Goal: Task Accomplishment & Management: Manage account settings

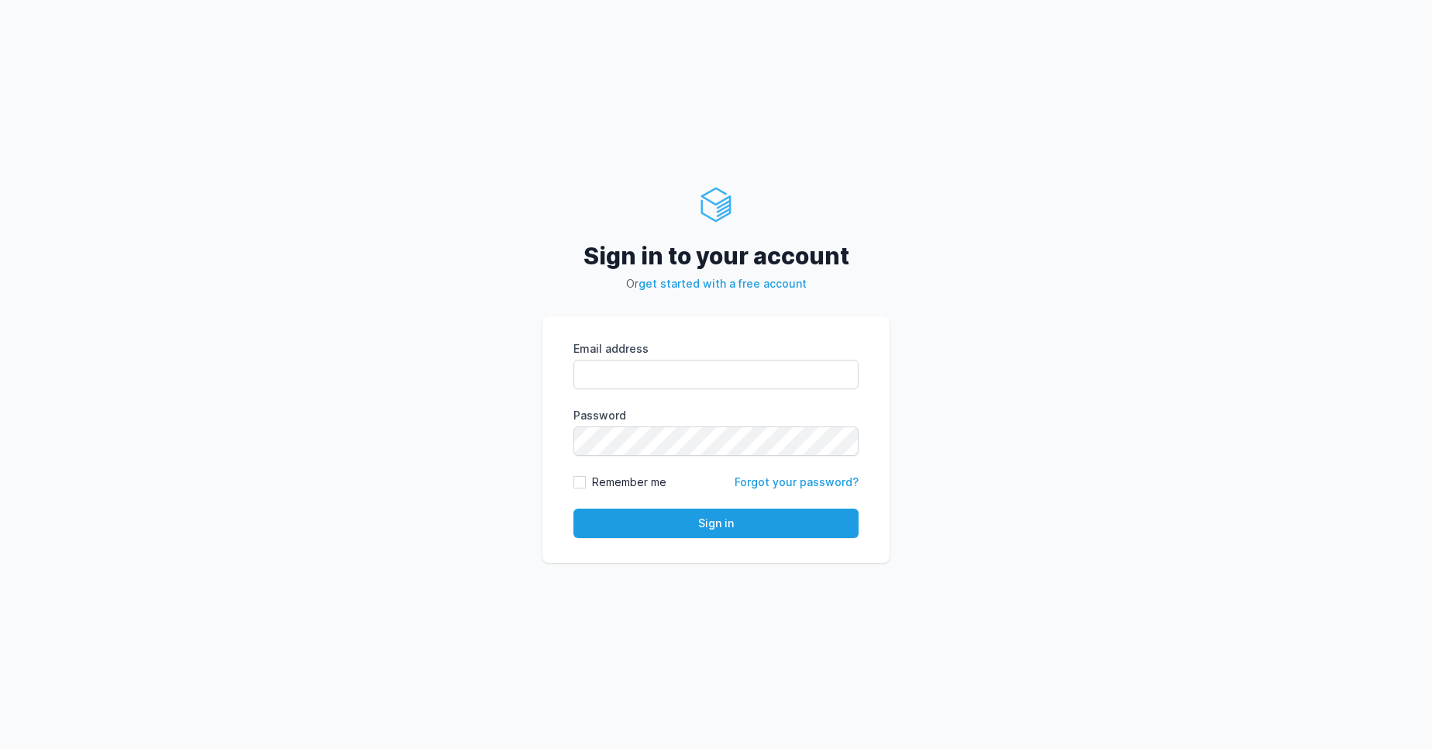
click at [502, 488] on div "Sign in to your account Or get started with a free account Email address eyJpdi…" at bounding box center [716, 374] width 1432 height 749
click at [805, 381] on input "Email address" at bounding box center [716, 374] width 285 height 29
type input "vijendar.reddy@cdmx.in"
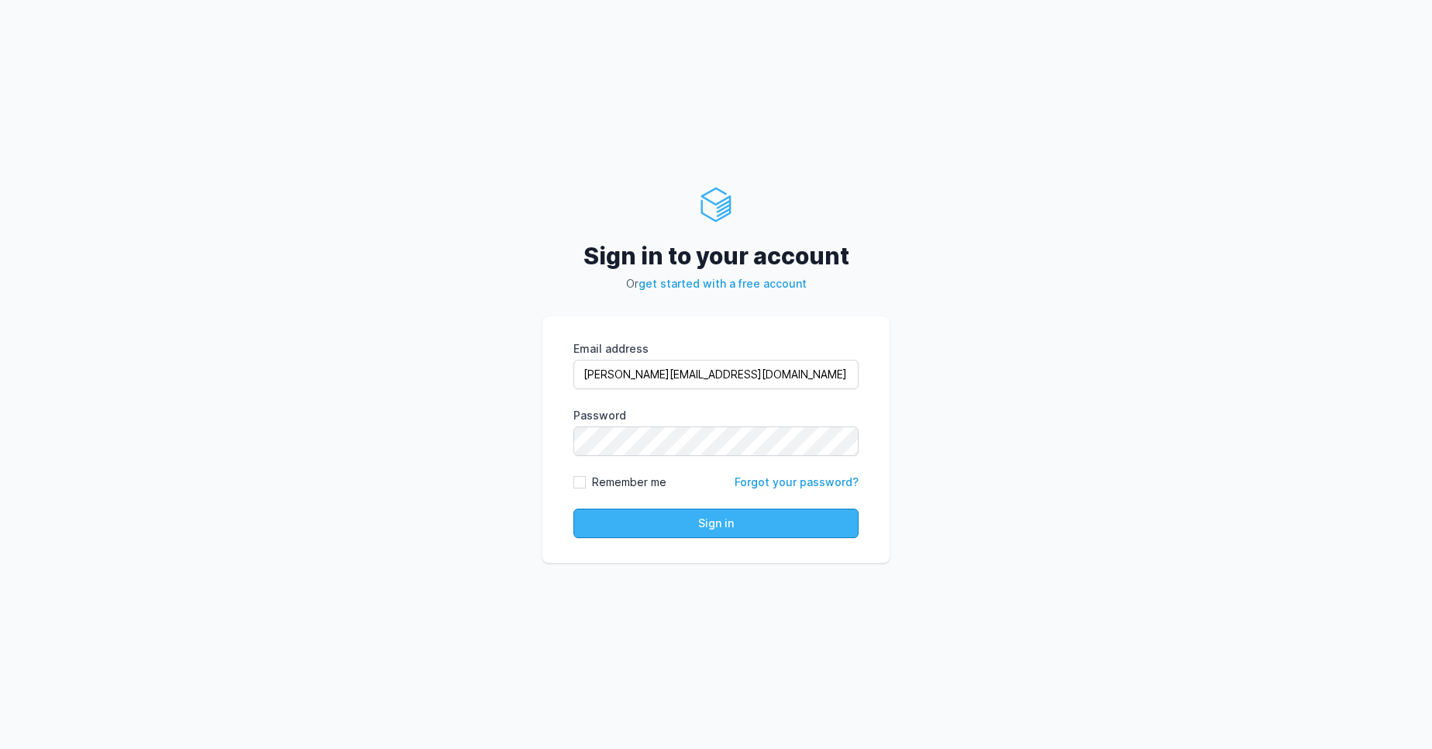
click at [735, 526] on button "Sign in" at bounding box center [716, 523] width 285 height 29
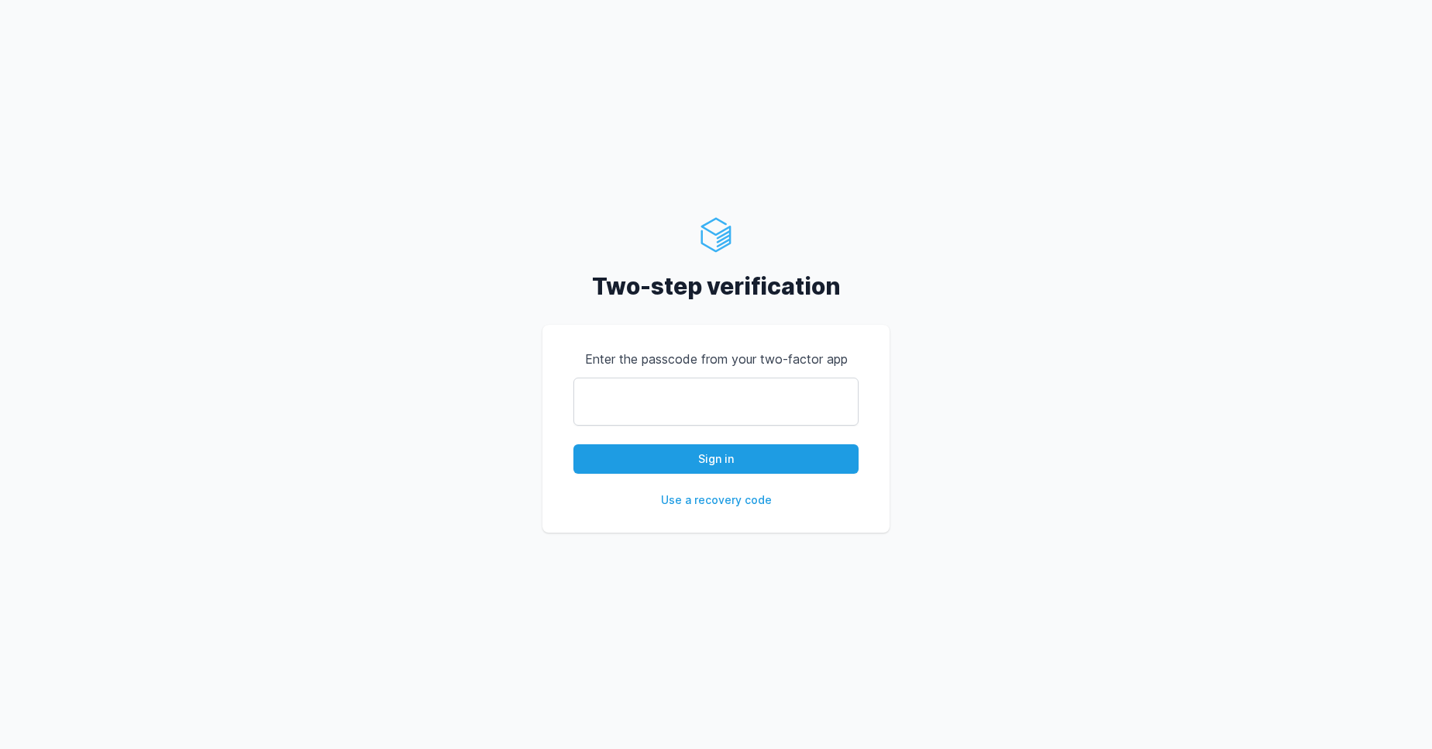
click at [674, 408] on input "text" at bounding box center [716, 402] width 285 height 48
type input "143548"
click at [574, 444] on button "Sign in" at bounding box center [716, 458] width 285 height 29
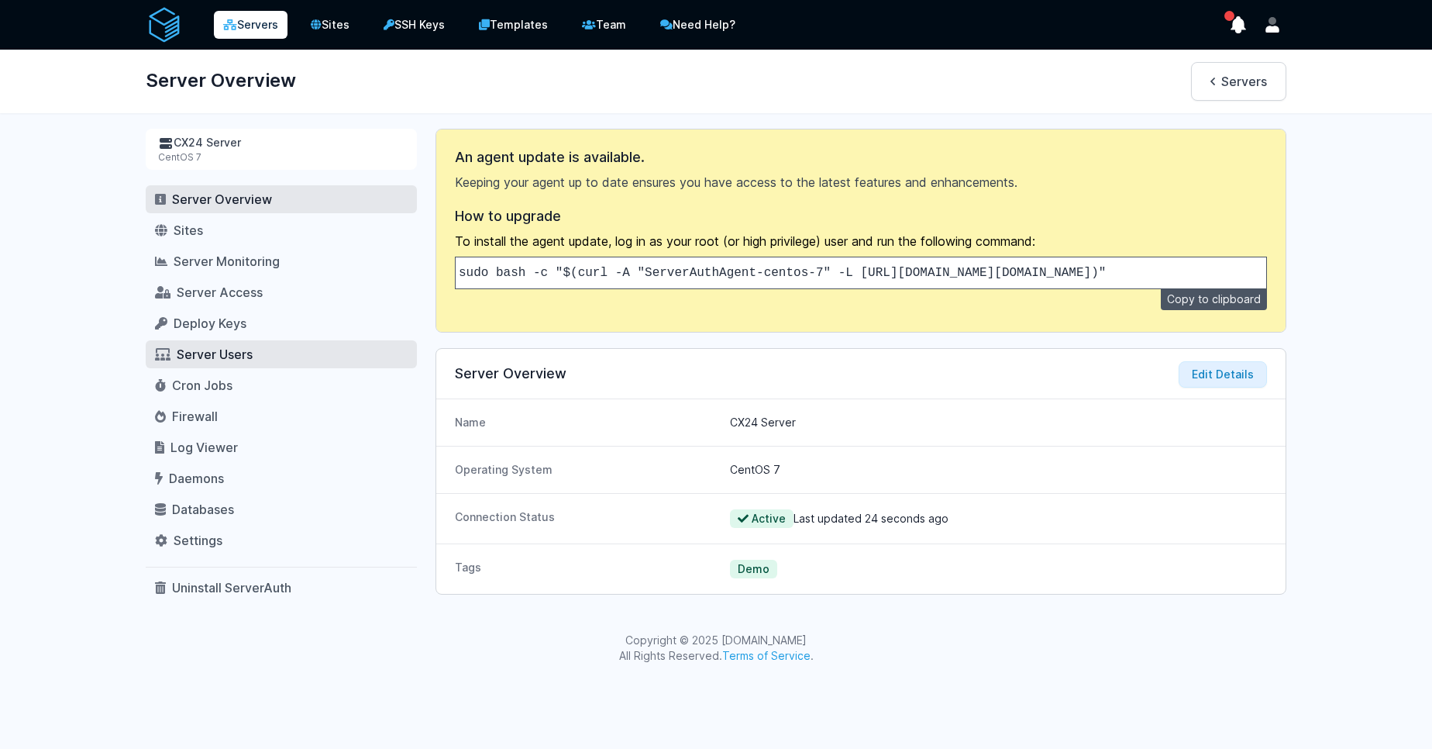
click at [223, 357] on span "Server Users" at bounding box center [215, 354] width 76 height 16
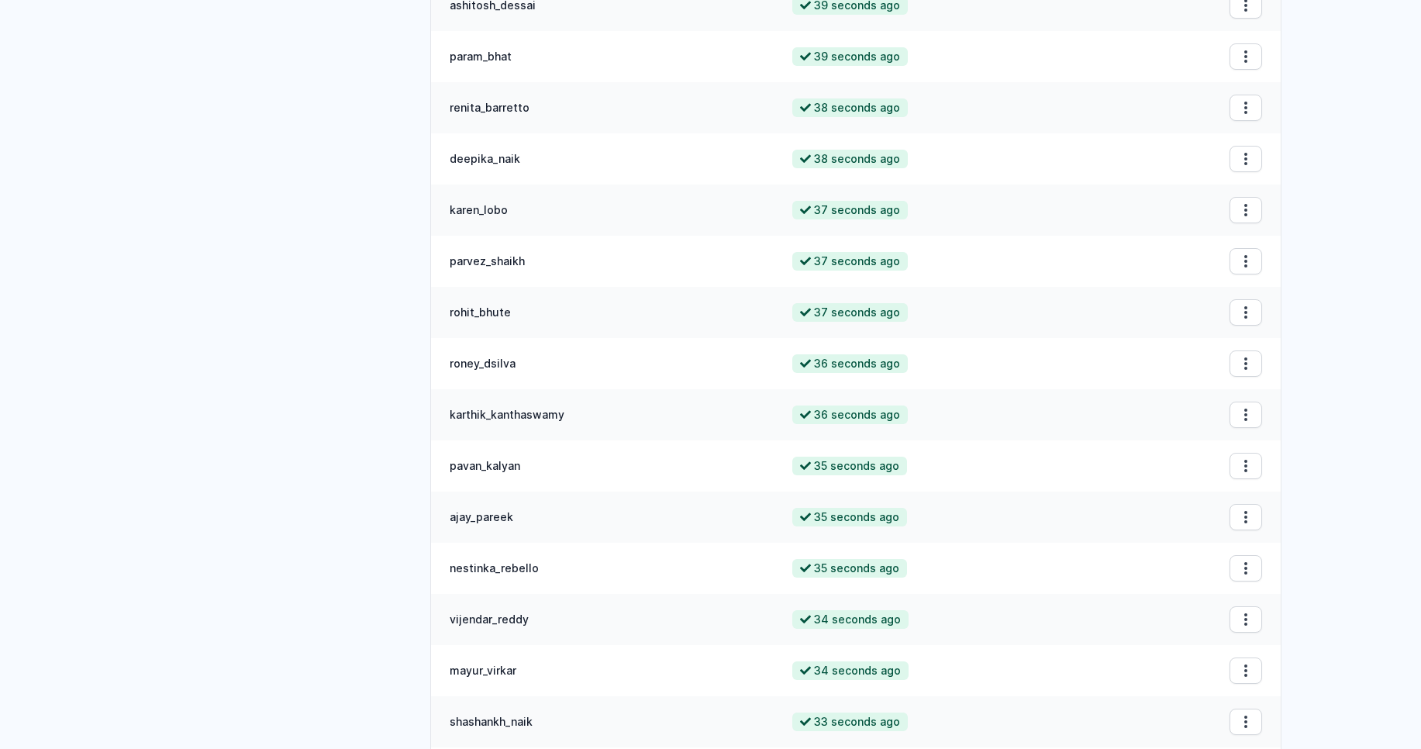
scroll to position [68, 0]
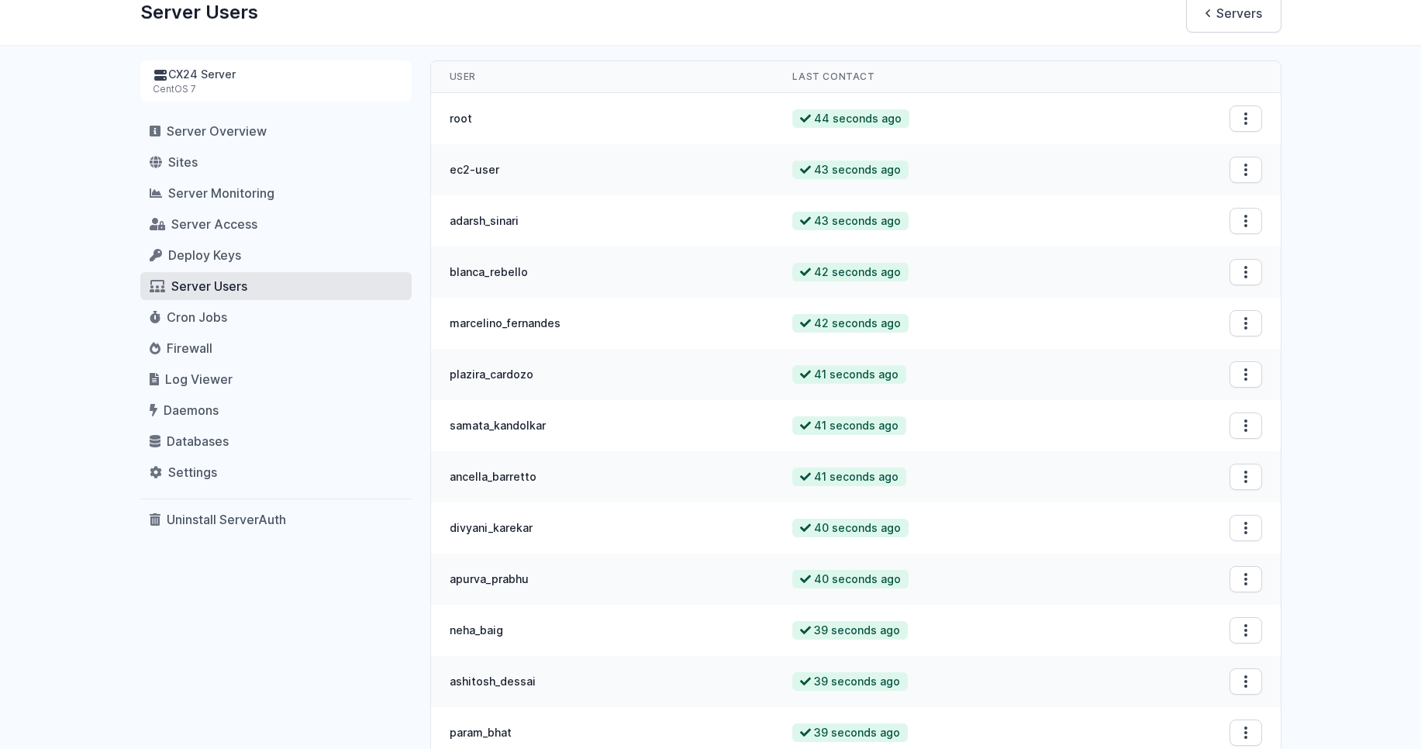
click at [506, 379] on td "plazira_cardozo" at bounding box center [602, 374] width 343 height 51
copy td "plazira_cardozo"
click at [214, 223] on span "Server Access" at bounding box center [214, 224] width 86 height 16
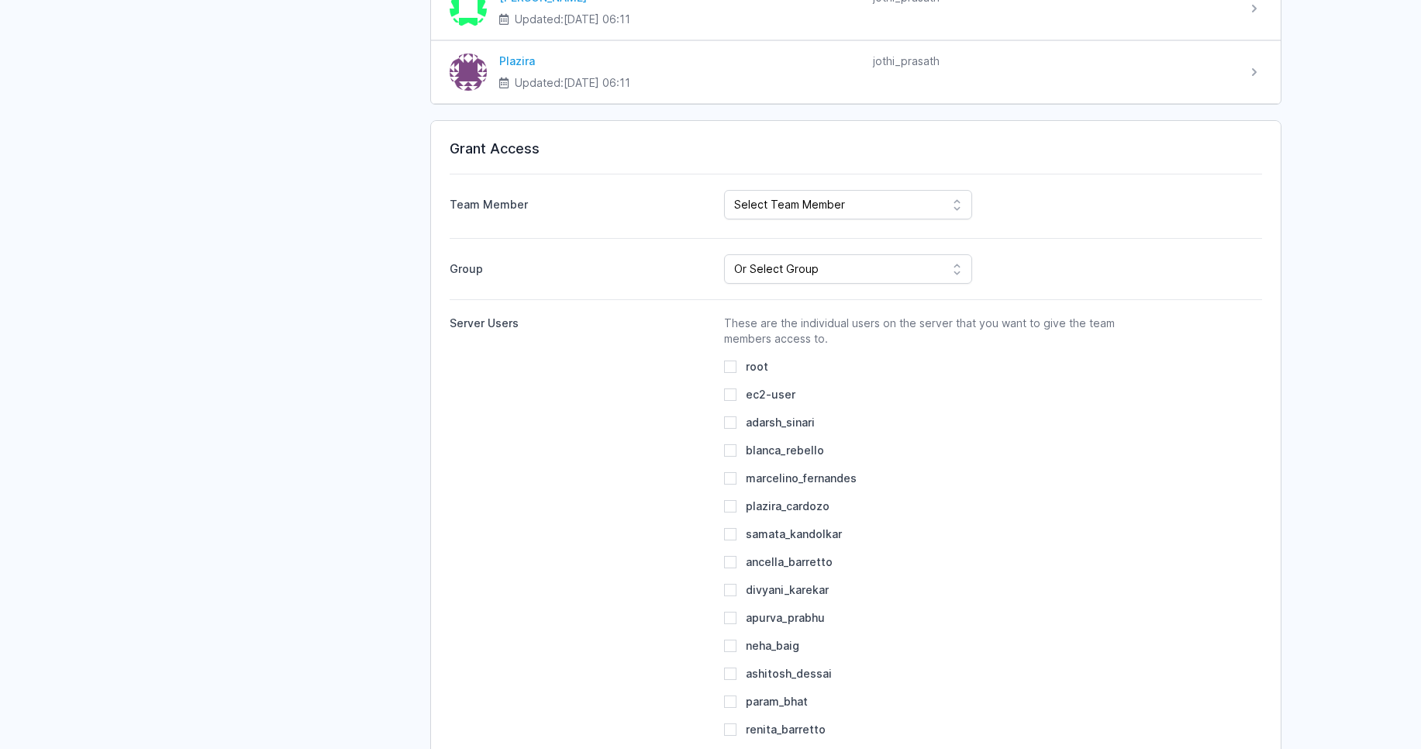
scroll to position [2327, 0]
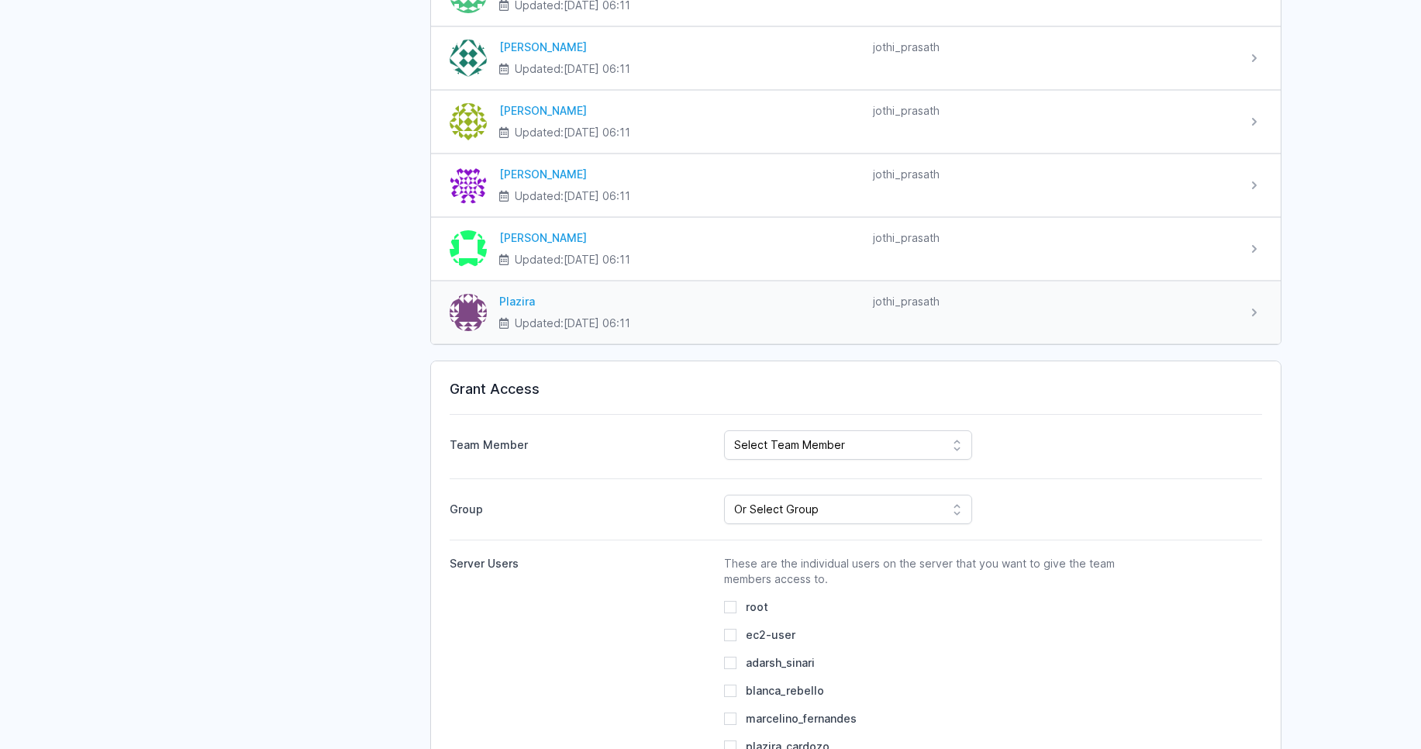
click at [517, 299] on div "Plazira" at bounding box center [679, 302] width 361 height 16
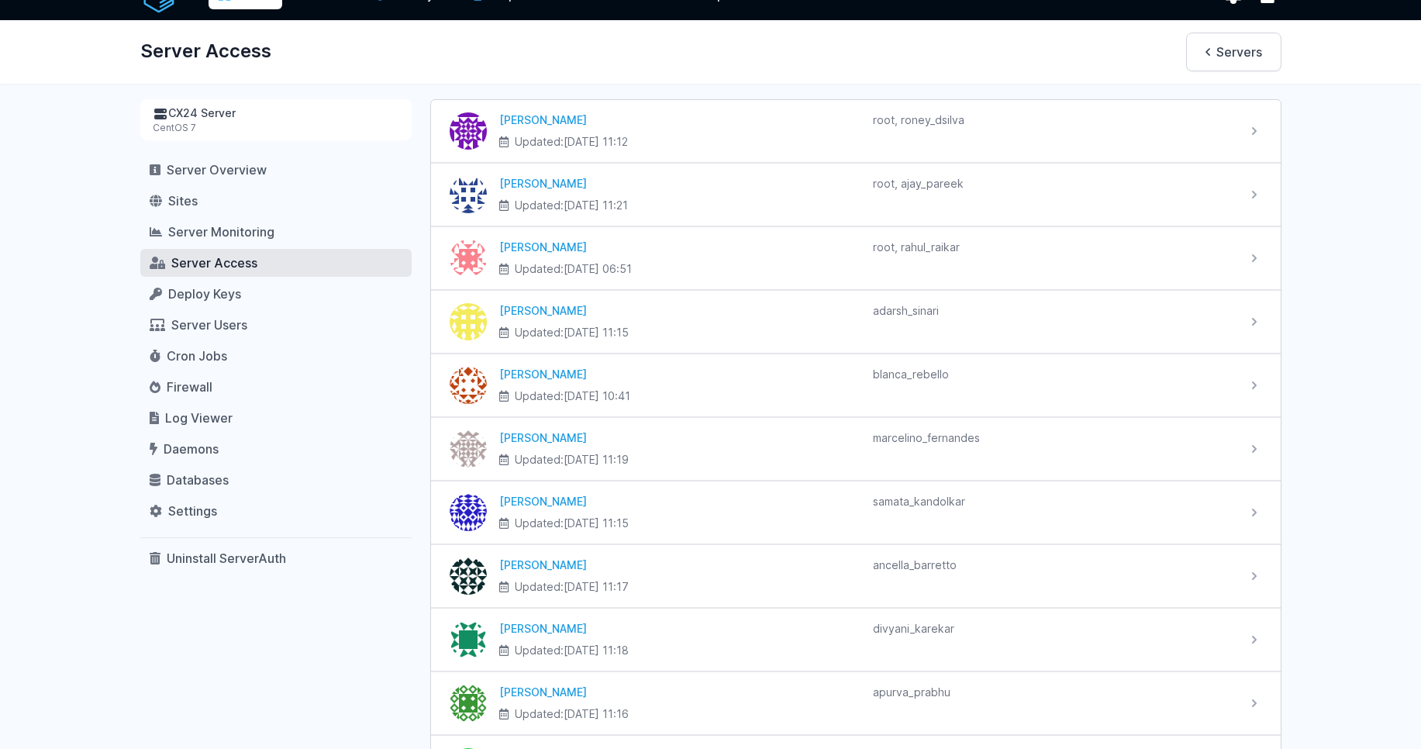
scroll to position [0, 0]
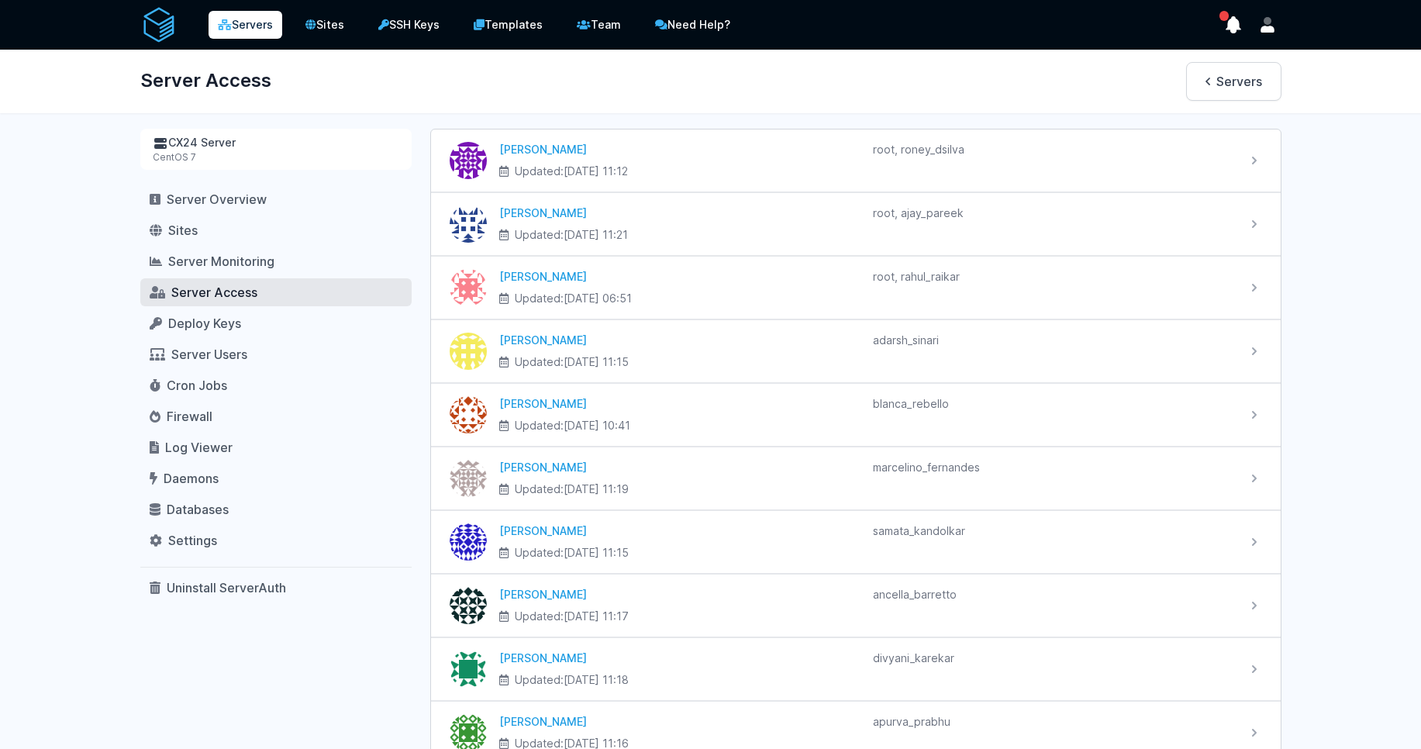
click at [230, 157] on div "CentOS 7" at bounding box center [276, 157] width 247 height 12
click at [205, 147] on div "CX24 Server" at bounding box center [276, 143] width 247 height 16
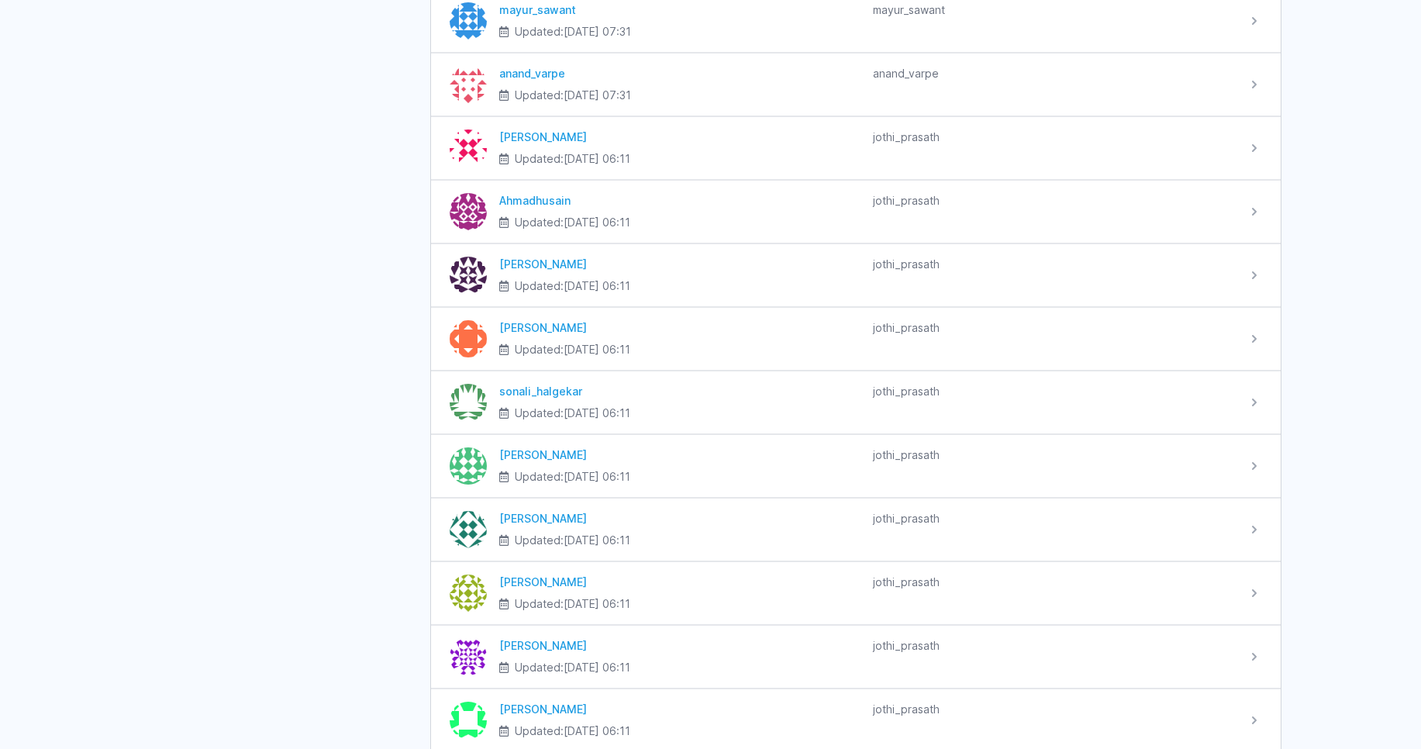
scroll to position [2228, 0]
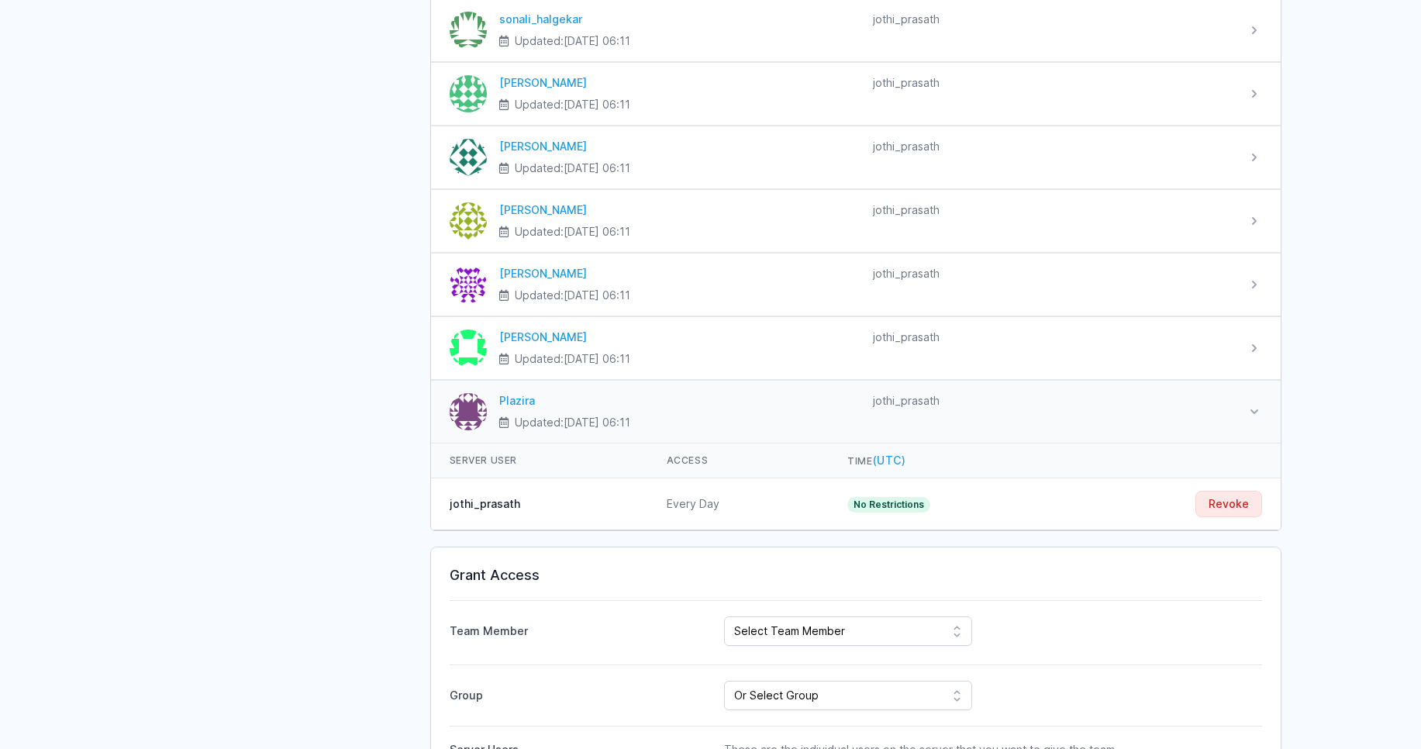
click at [532, 402] on div "Plazira" at bounding box center [679, 401] width 361 height 16
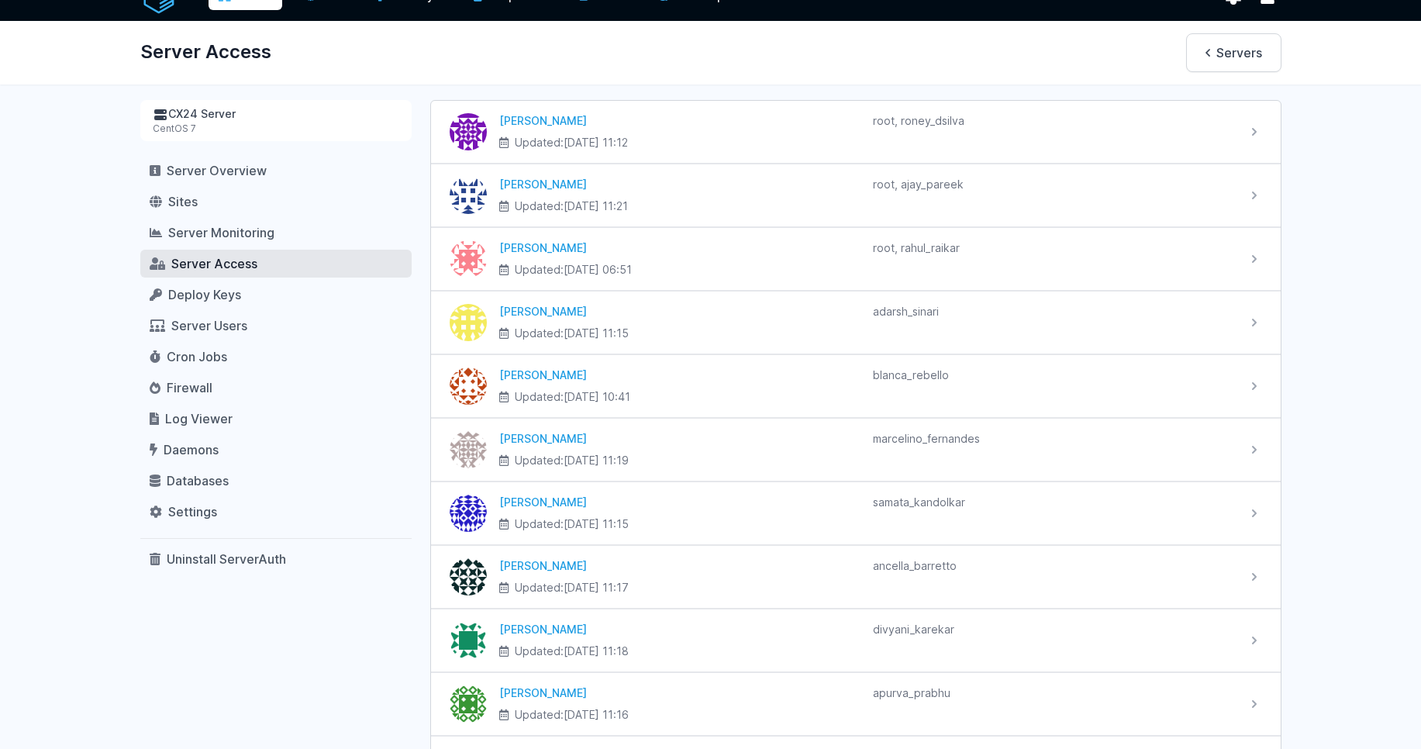
scroll to position [0, 0]
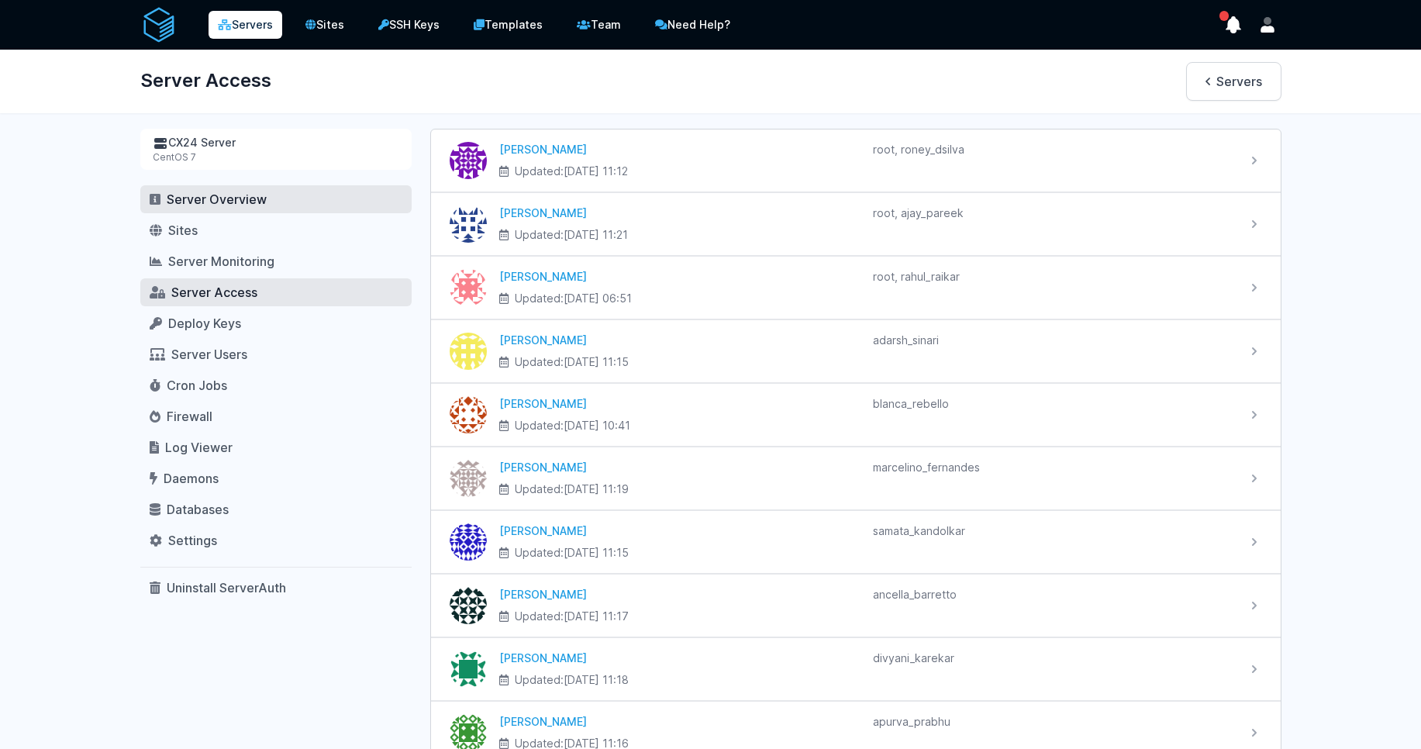
click at [220, 202] on span "Server Overview" at bounding box center [217, 199] width 100 height 16
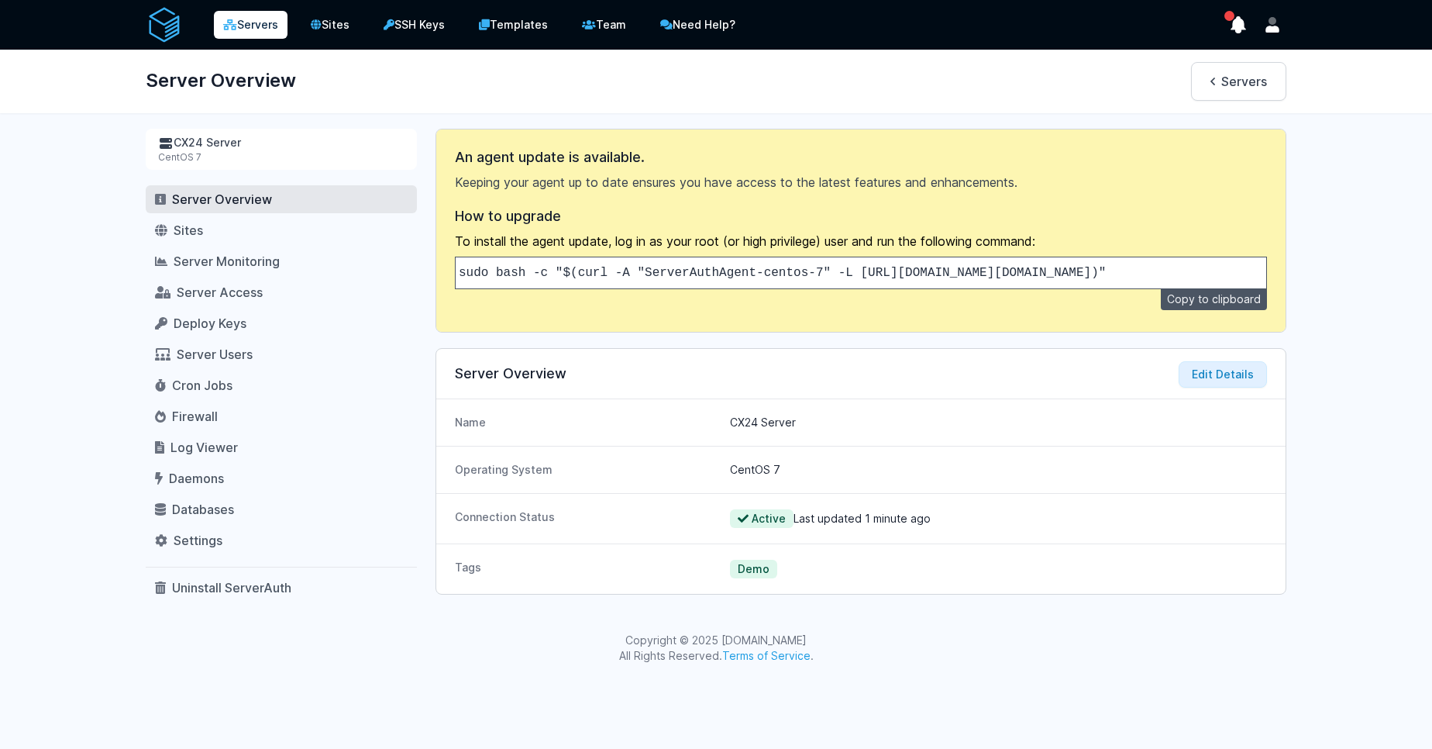
click at [1106, 271] on code "sudo bash -c "$(curl -A "ServerAuthAgent-centos-7" -L https://api.serverauth.co…" at bounding box center [782, 273] width 647 height 14
click at [1106, 271] on code "sudo bash -c "$(curl -A "ServerAuthAgent-centos-7" -L [URL][DOMAIN_NAME][DOMAIN…" at bounding box center [782, 273] width 647 height 14
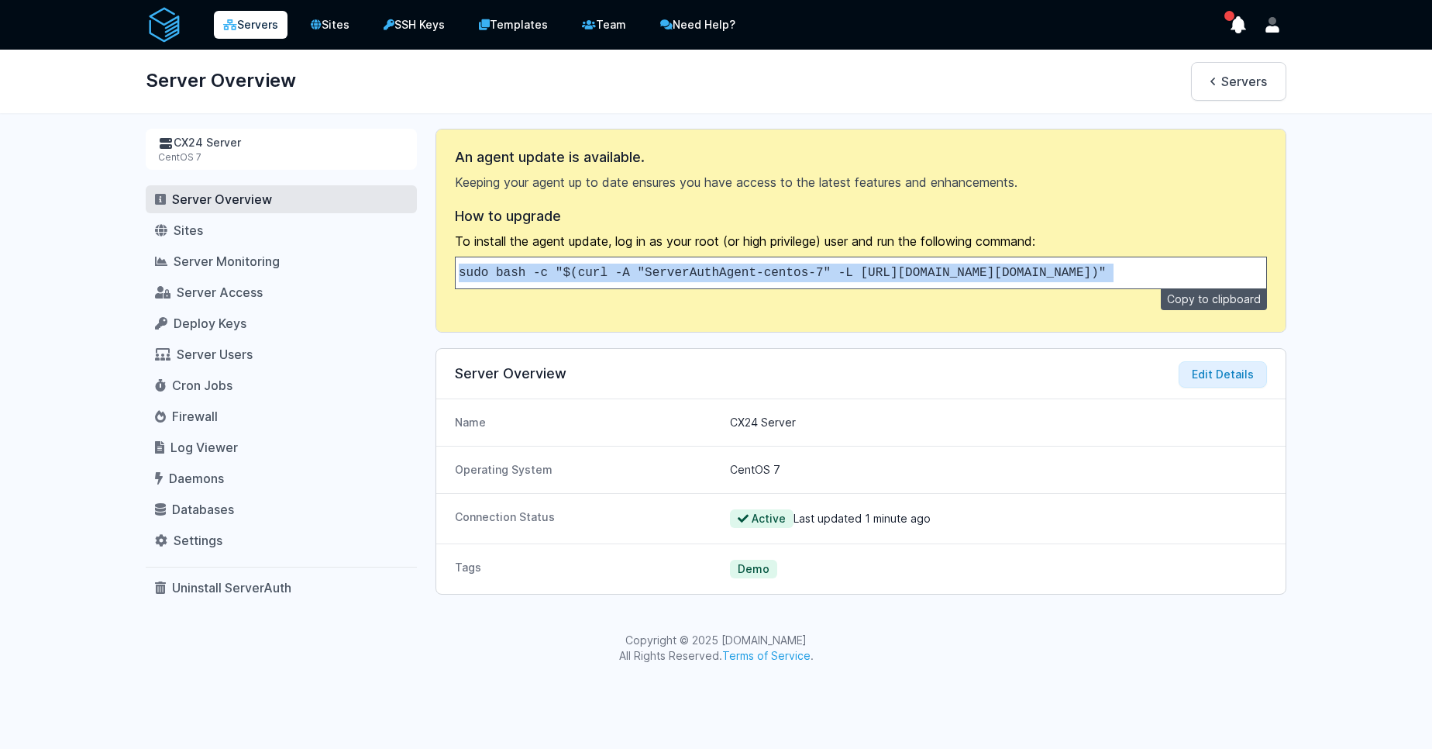
click at [1106, 271] on code "sudo bash -c "$(curl -A "ServerAuthAgent-centos-7" -L https://api.serverauth.co…" at bounding box center [782, 273] width 647 height 14
copy div "sudo bash -c "$(curl -A "ServerAuthAgent-centos-7" -L https://api.serverauth.co…"
click at [240, 282] on link "Server Access" at bounding box center [281, 292] width 271 height 28
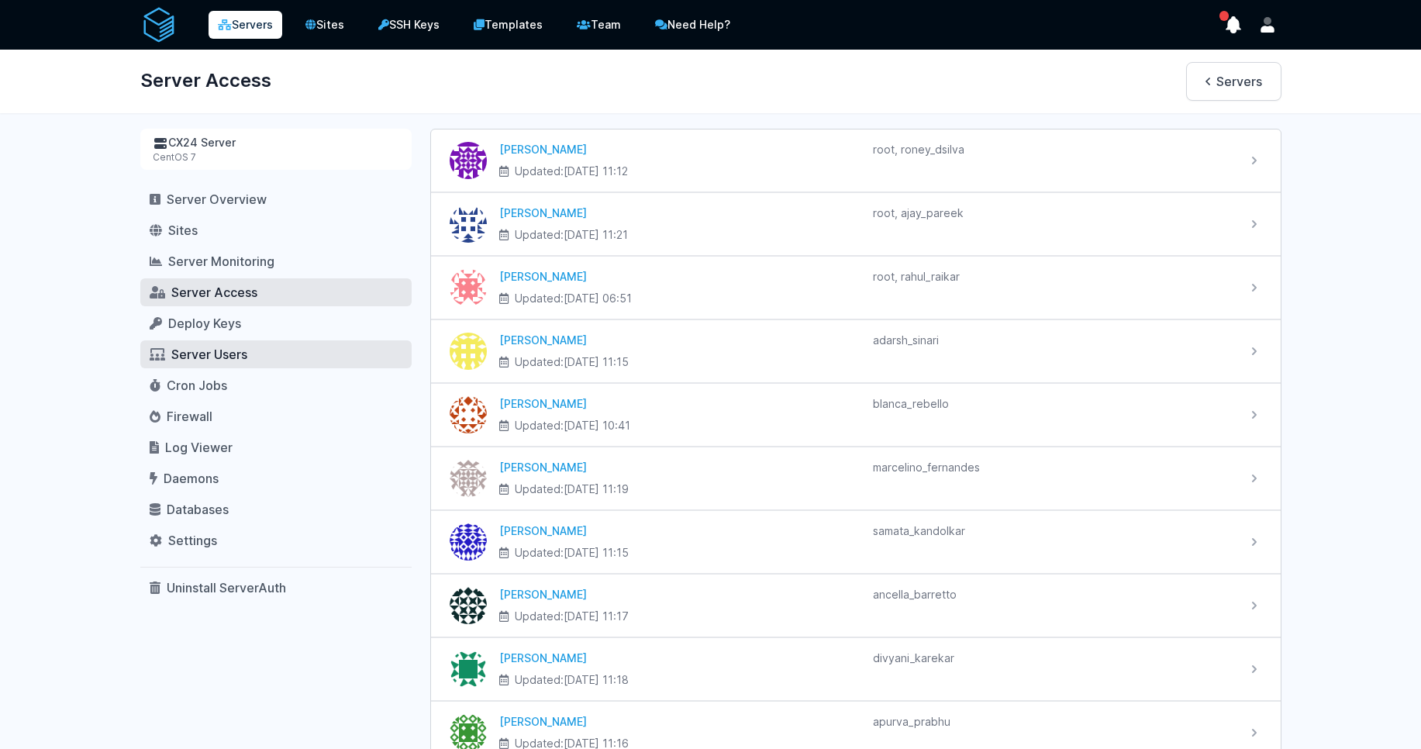
click at [236, 347] on span "Server Users" at bounding box center [209, 354] width 76 height 16
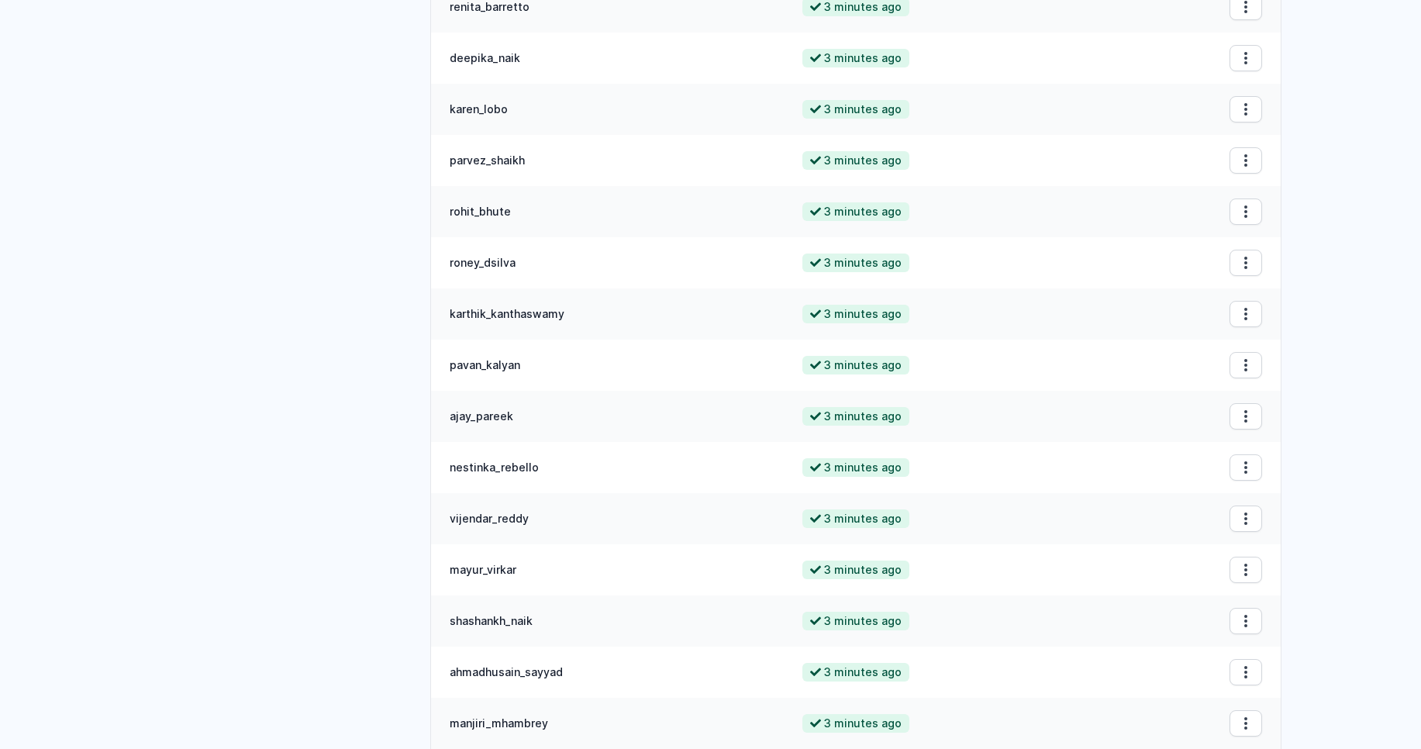
scroll to position [68, 0]
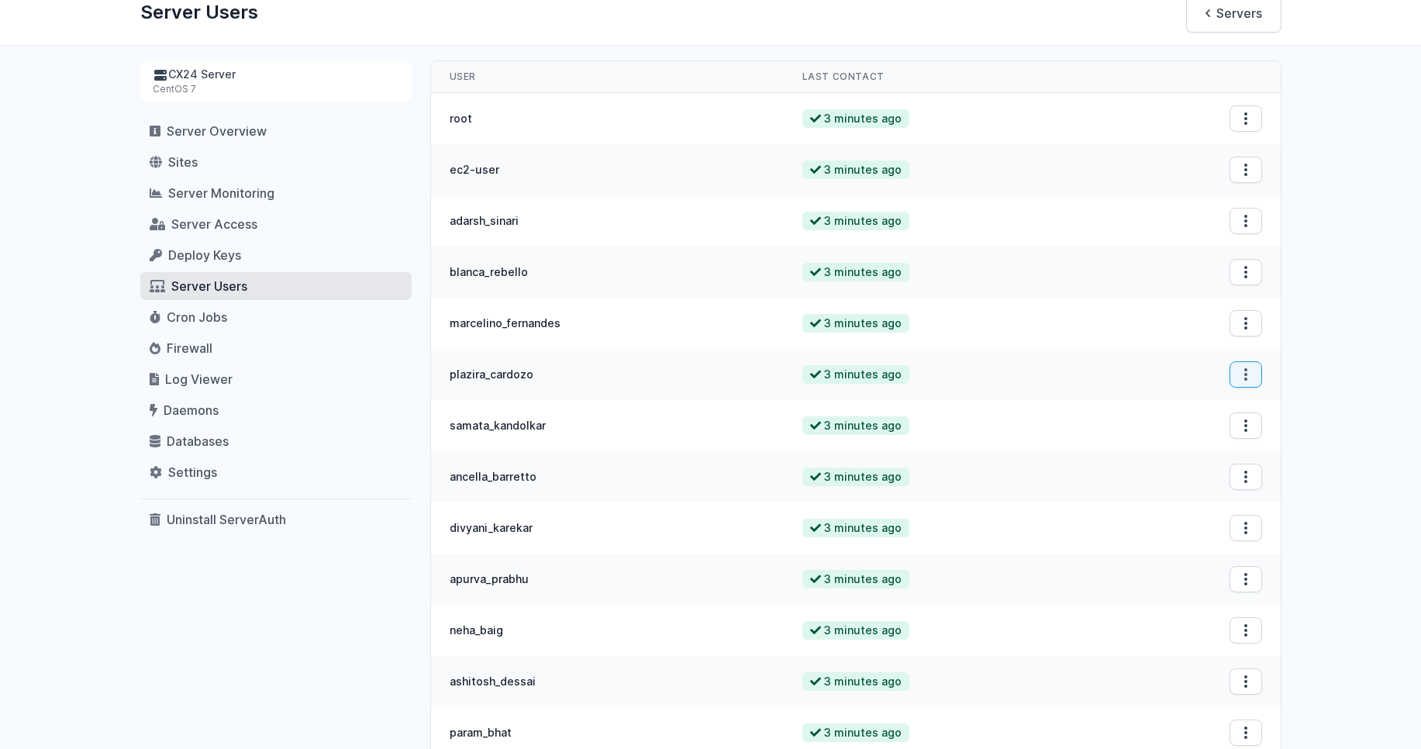
click at [1248, 178] on icon "button" at bounding box center [1246, 170] width 16 height 16
click at [1235, 409] on button "Remove User" at bounding box center [1231, 411] width 99 height 28
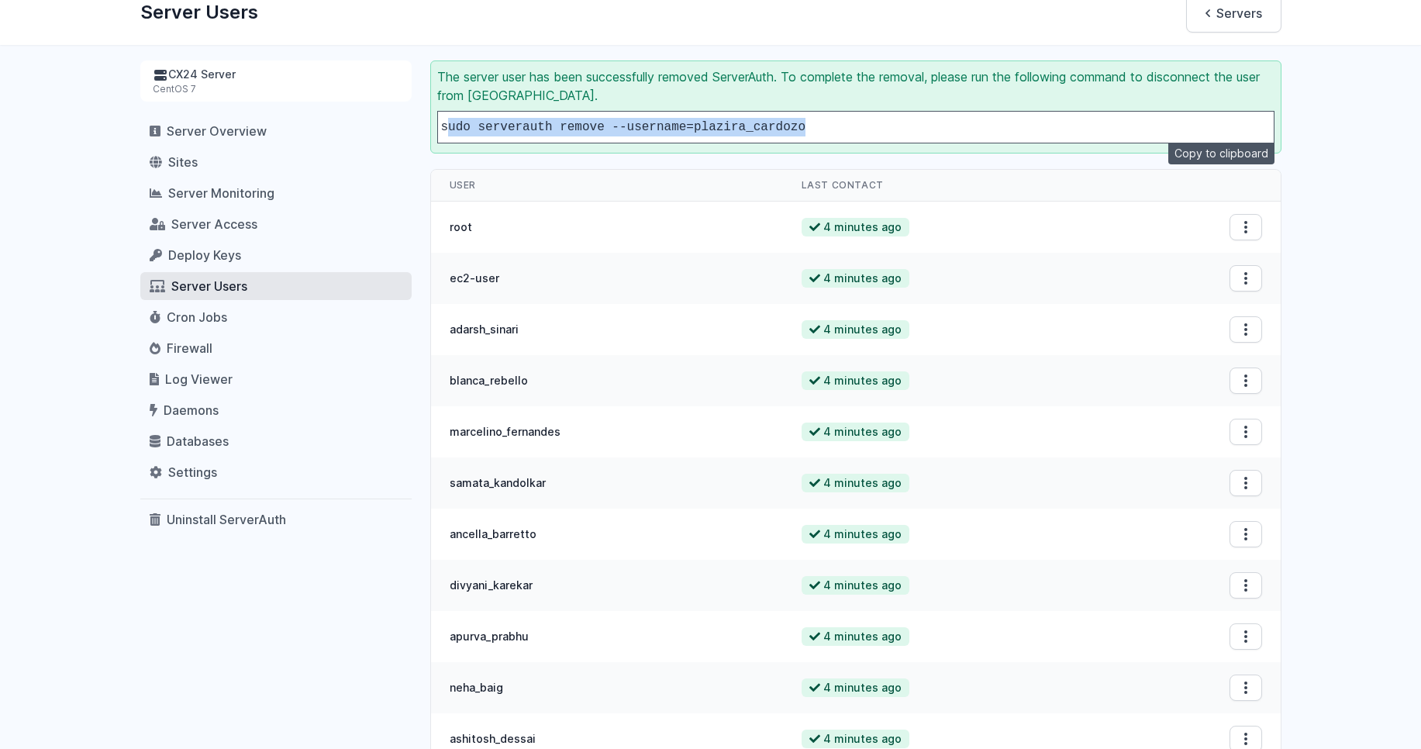
drag, startPoint x: 898, startPoint y: 132, endPoint x: 446, endPoint y: 125, distance: 452.0
click at [446, 125] on pre "sudo serverauth remove --username=plazira_cardozo" at bounding box center [855, 127] width 837 height 33
click at [446, 125] on code "sudo serverauth remove --username=plazira_cardozo" at bounding box center [623, 127] width 364 height 14
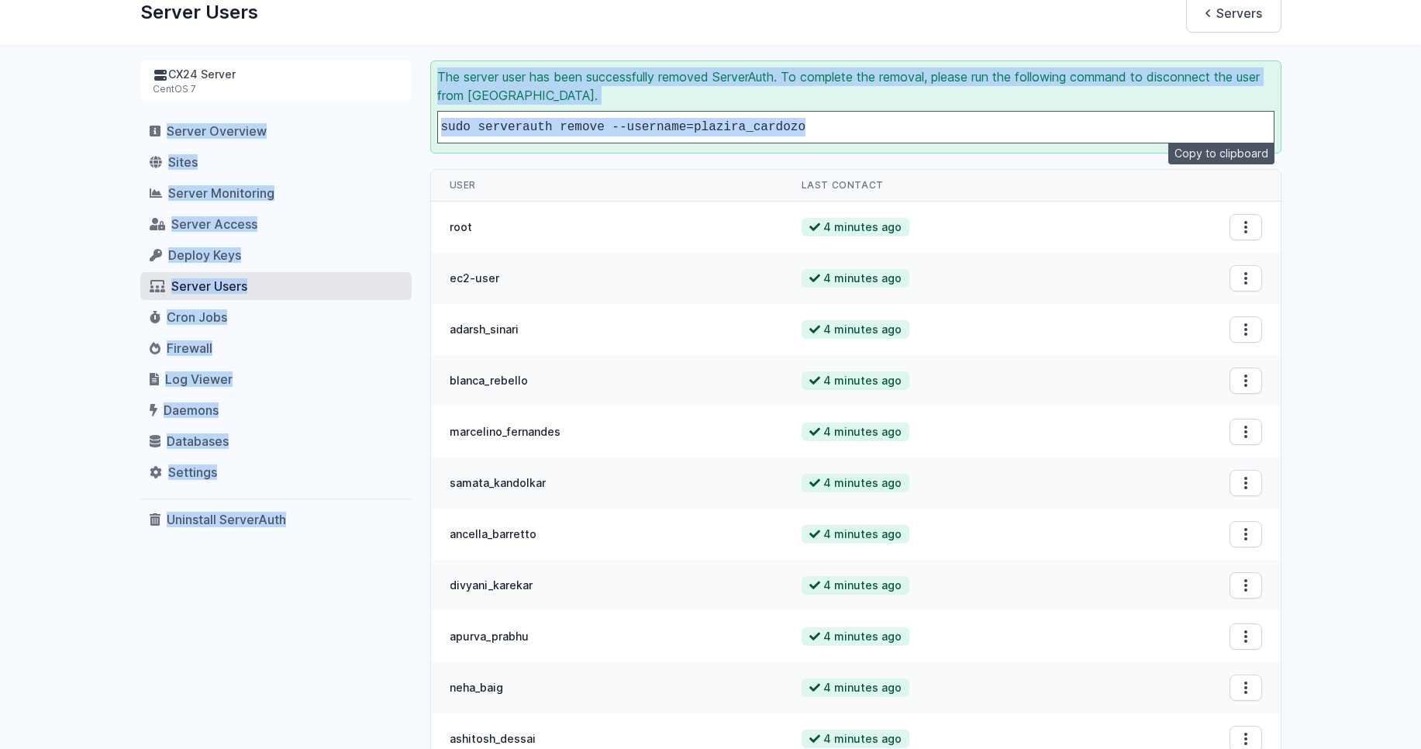
drag, startPoint x: 820, startPoint y: 125, endPoint x: 397, endPoint y: 115, distance: 423.4
click at [844, 124] on pre "sudo serverauth remove --username=plazira_cardozo" at bounding box center [855, 127] width 837 height 33
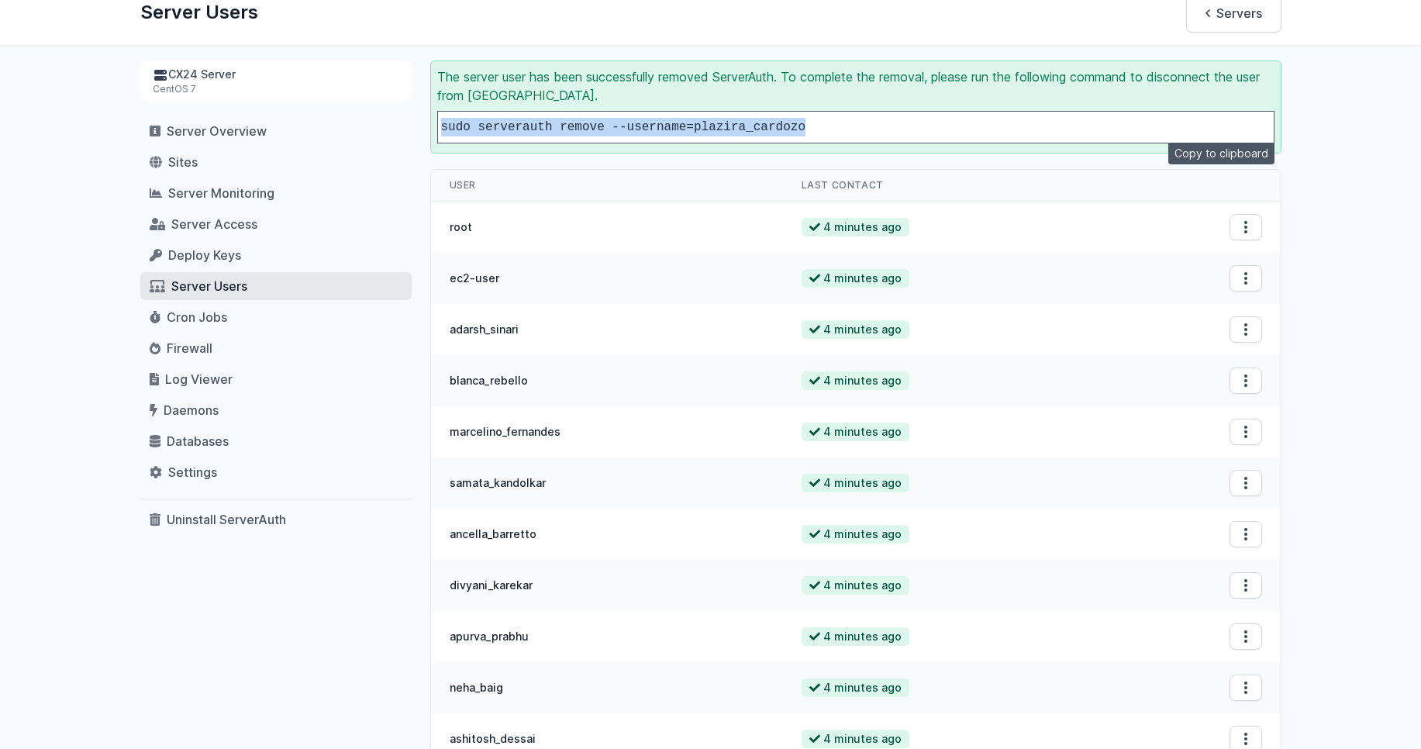
drag, startPoint x: 833, startPoint y: 128, endPoint x: 443, endPoint y: 121, distance: 390.0
click at [443, 121] on pre "sudo serverauth remove --username=plazira_cardozo" at bounding box center [855, 127] width 837 height 33
copy code "sudo serverauth remove --username=plazira_cardozo"
click at [236, 228] on span "Server Access" at bounding box center [214, 224] width 86 height 16
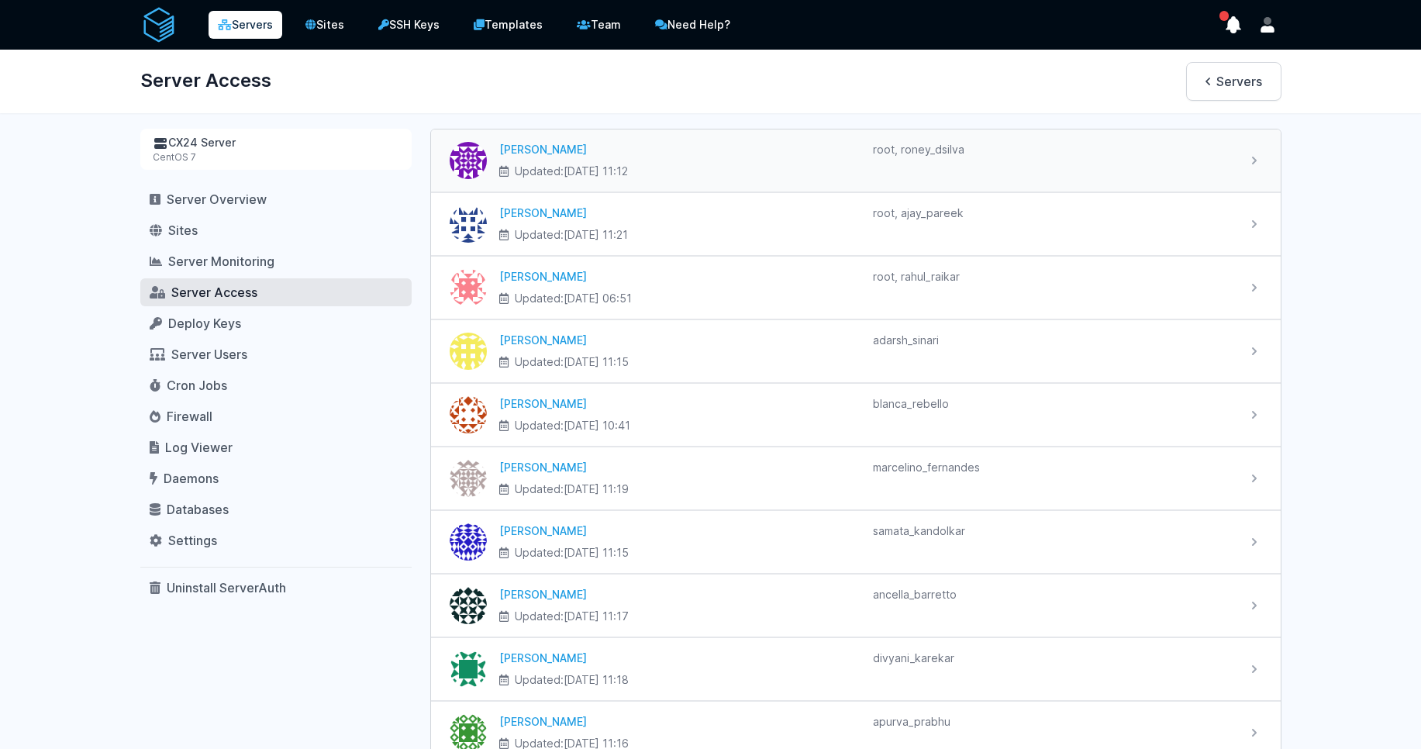
scroll to position [2254, 0]
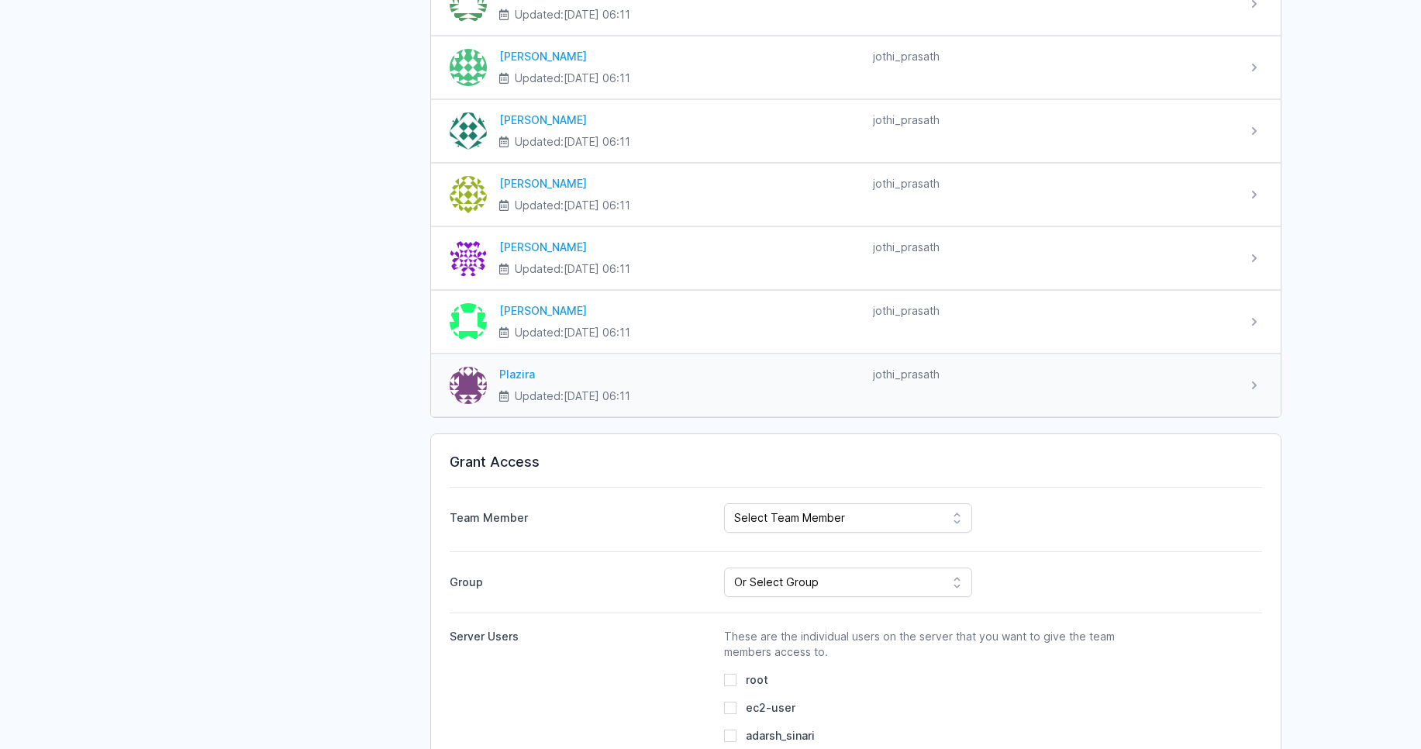
click at [529, 371] on div "Plazira" at bounding box center [679, 375] width 361 height 16
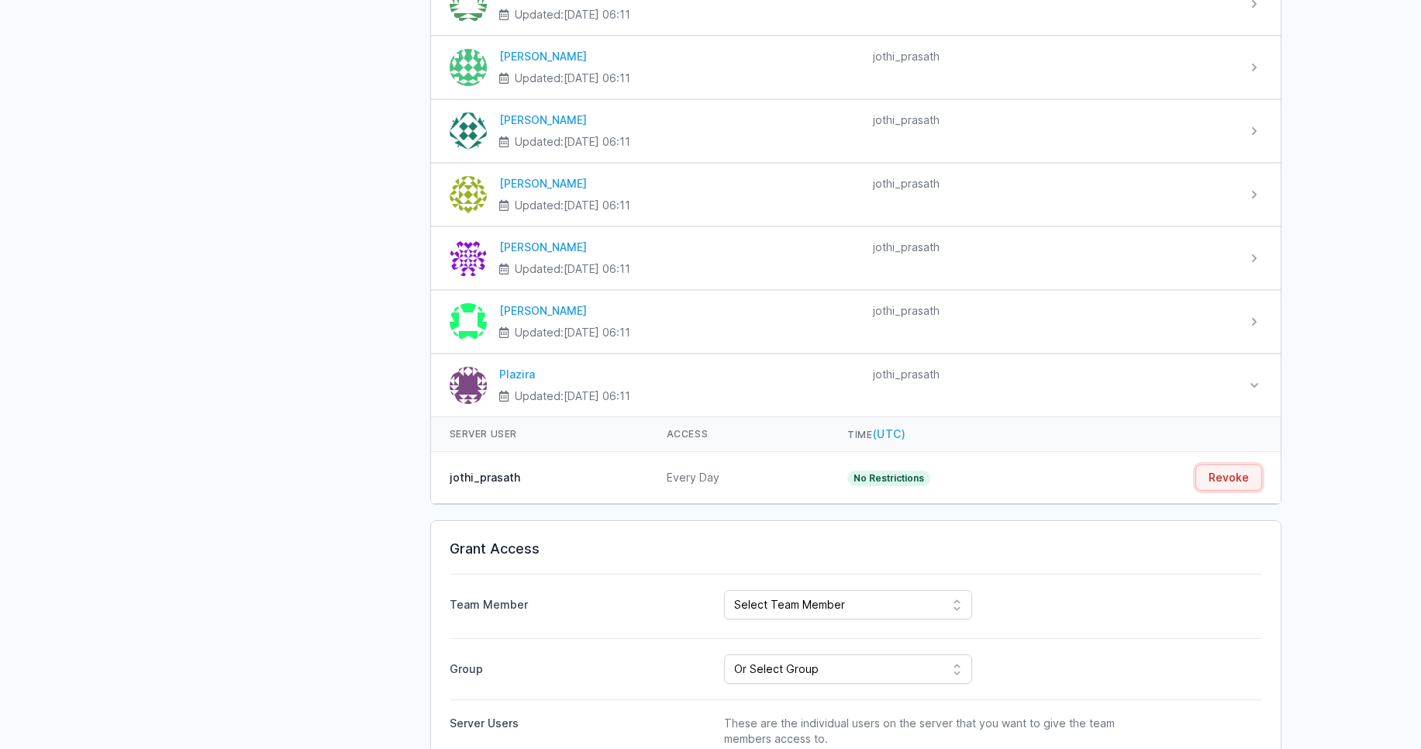
click at [1226, 475] on button "Revoke" at bounding box center [1228, 477] width 67 height 26
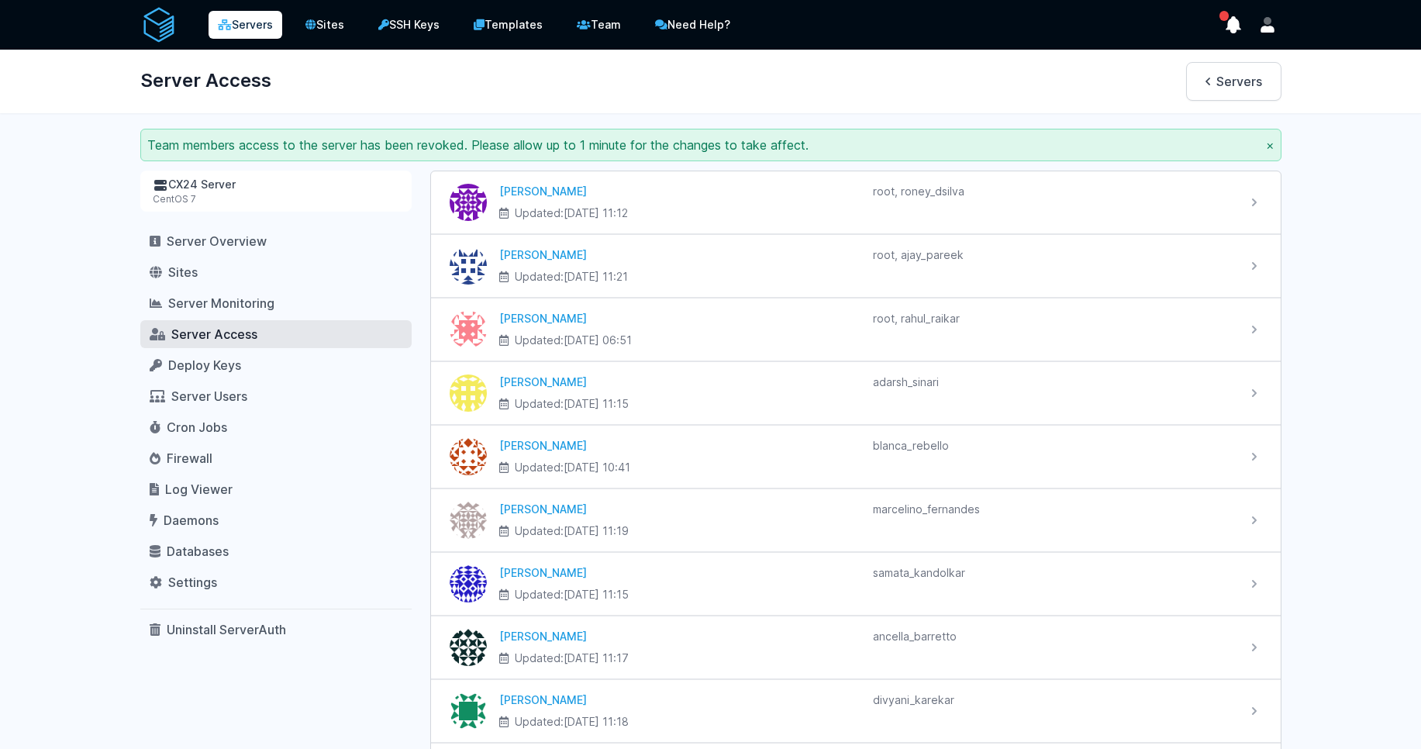
click at [232, 189] on div "CX24 Server" at bounding box center [276, 185] width 247 height 16
click at [195, 186] on div "CX24 Server" at bounding box center [276, 185] width 247 height 16
click at [187, 234] on span "Server Overview" at bounding box center [217, 241] width 100 height 16
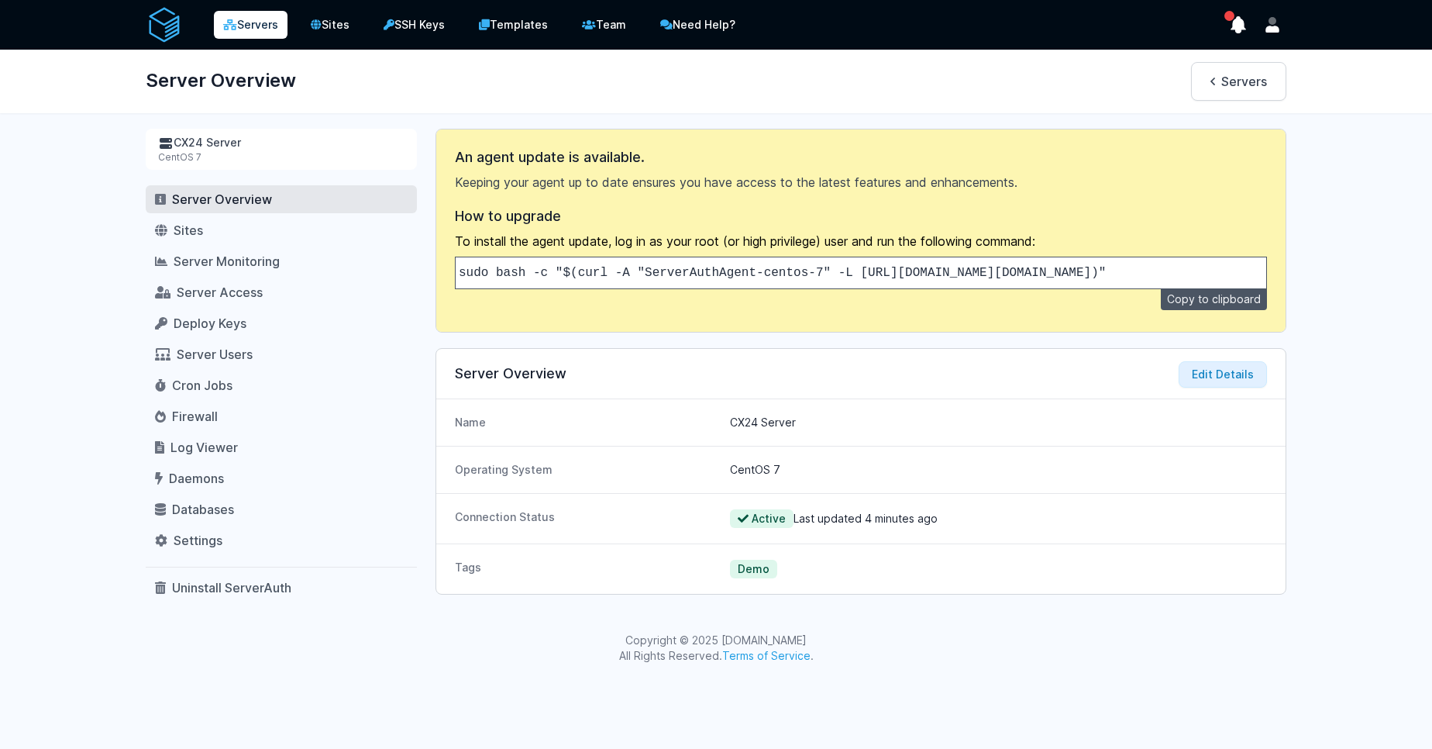
click at [1073, 268] on code "sudo bash -c "$(curl -A "ServerAuthAgent-centos-7" -L [URL][DOMAIN_NAME][DOMAIN…" at bounding box center [782, 273] width 647 height 14
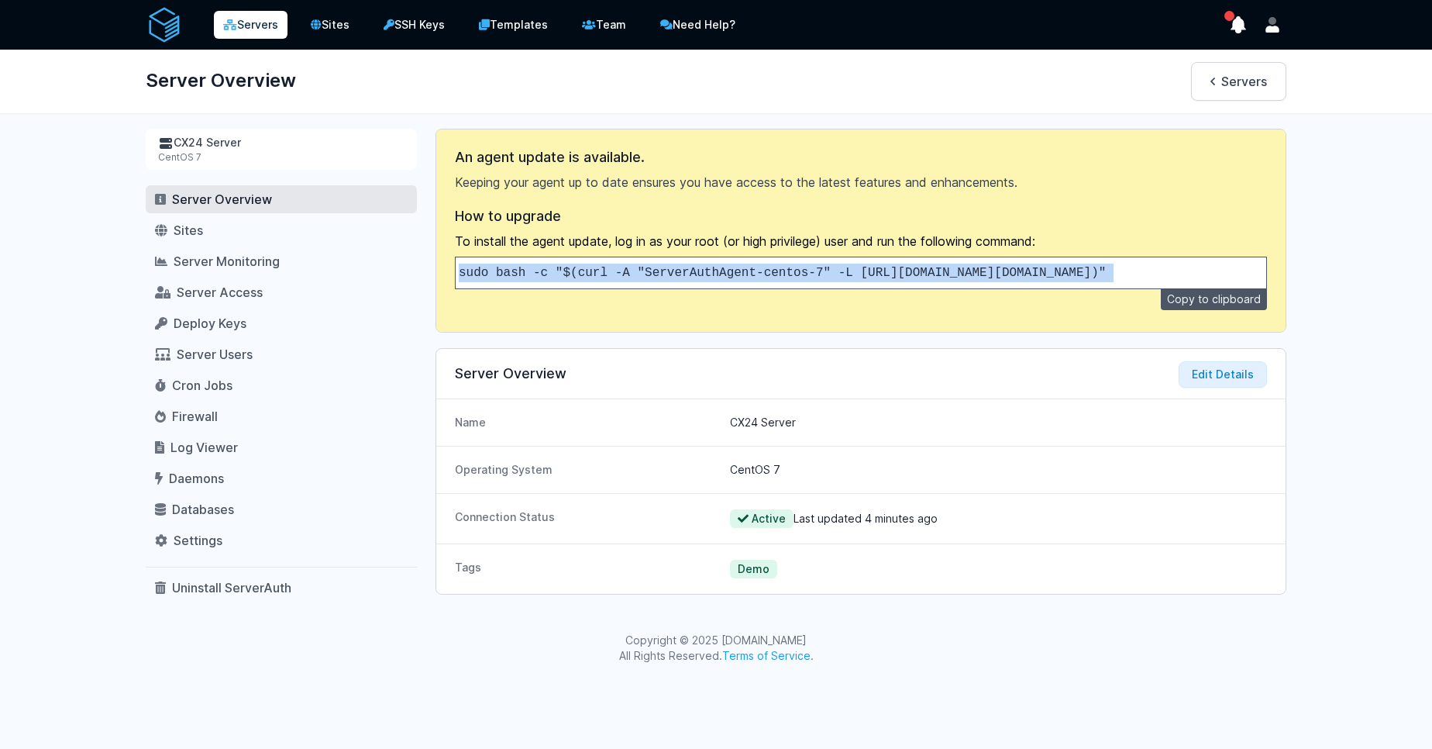
click at [1073, 268] on code "sudo bash -c "$(curl -A "ServerAuthAgent-centos-7" -L [URL][DOMAIN_NAME][DOMAIN…" at bounding box center [782, 273] width 647 height 14
copy div "sudo bash -c "$(curl -A "ServerAuthAgent-centos-7" -L [URL][DOMAIN_NAME][DOMAIN…"
click at [232, 291] on span "Server Access" at bounding box center [220, 292] width 86 height 16
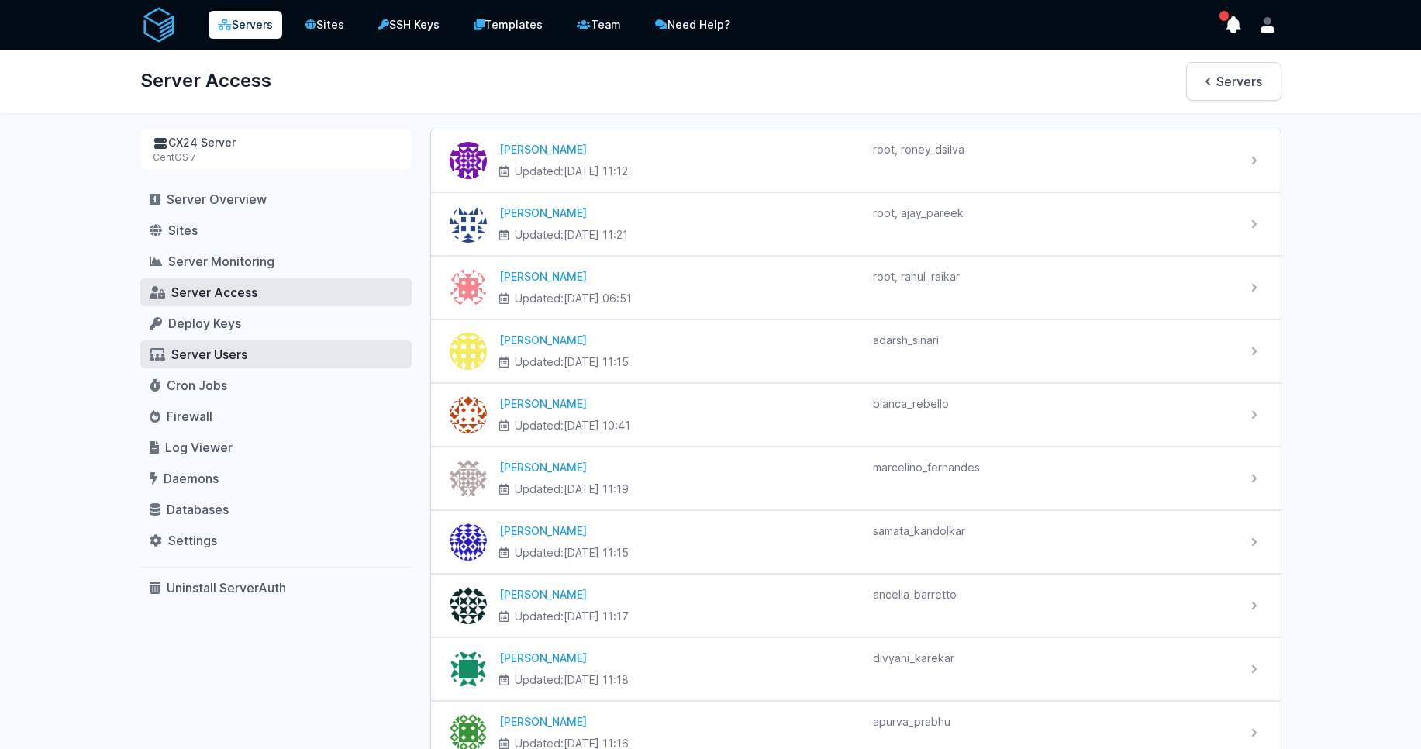
click at [191, 352] on span "Server Users" at bounding box center [209, 354] width 76 height 16
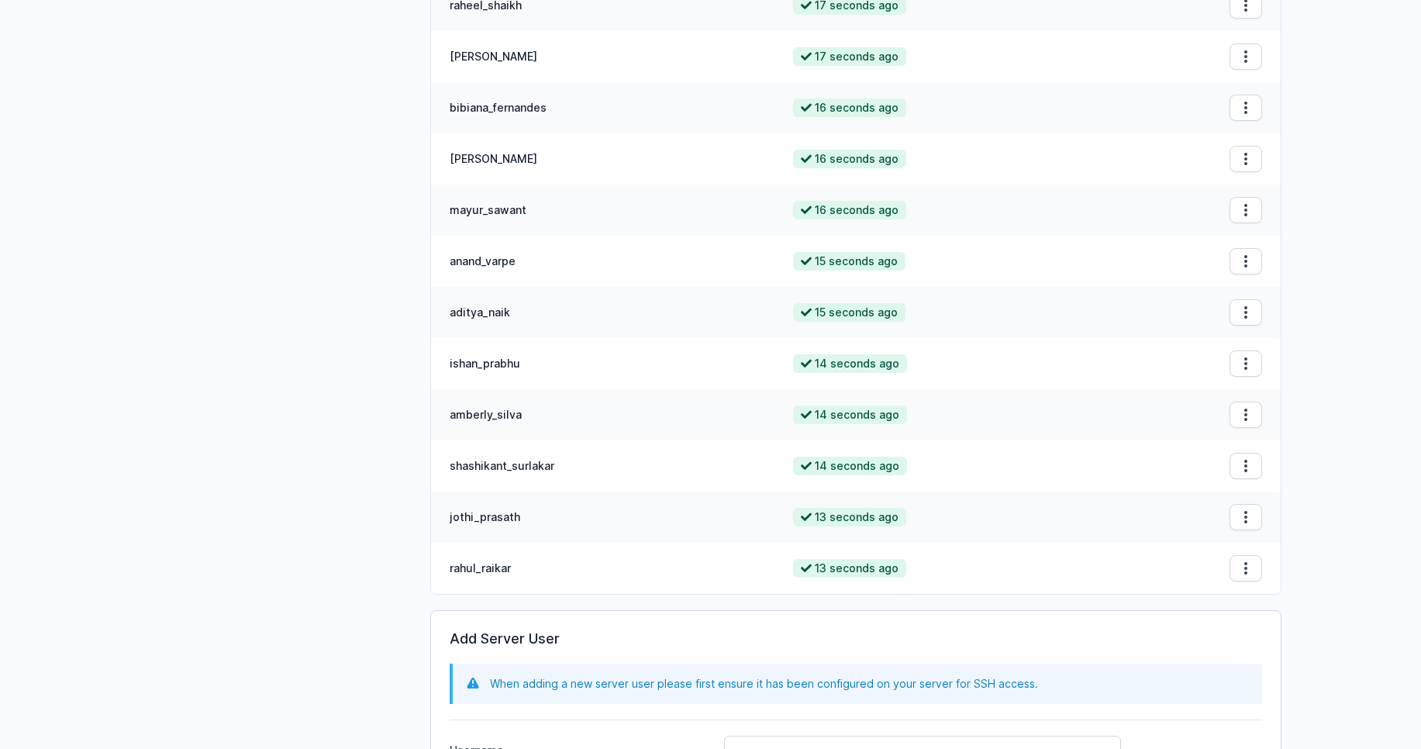
scroll to position [1724, 0]
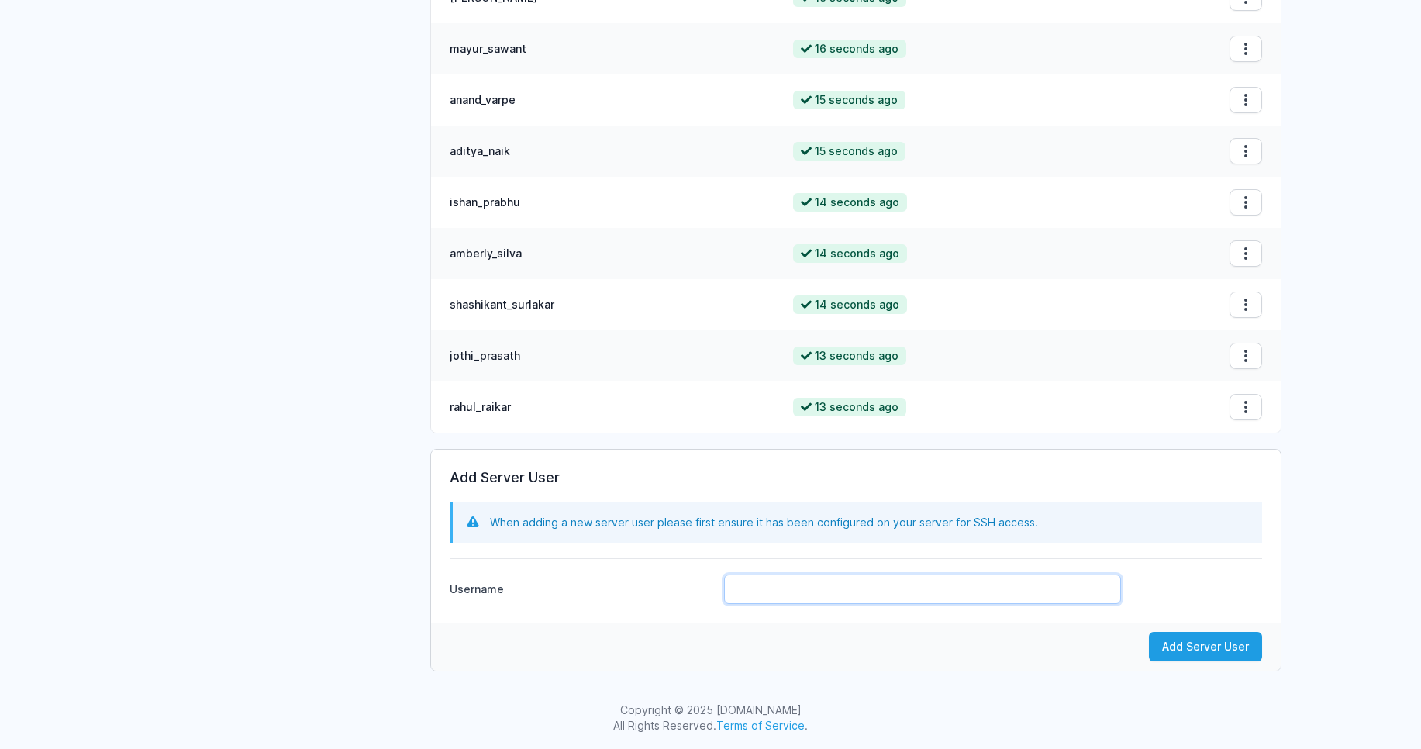
click at [822, 581] on input "Username" at bounding box center [922, 588] width 397 height 29
click at [815, 589] on input "Username" at bounding box center [922, 588] width 397 height 29
click at [583, 606] on div "Add Server User When adding a new server user please first ensure it has been c…" at bounding box center [856, 536] width 850 height 173
click at [743, 588] on input "Username" at bounding box center [922, 588] width 397 height 29
type input "plazira_cardozo"
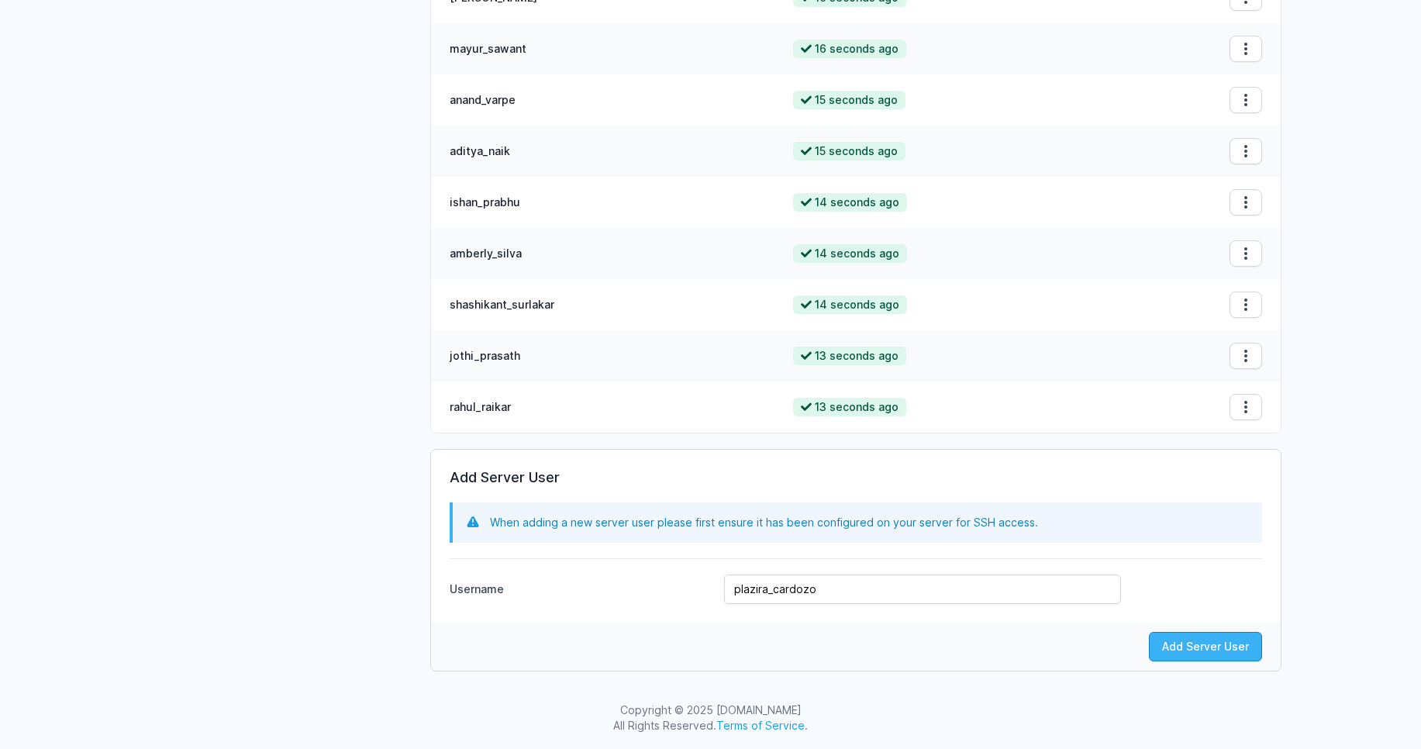
click at [1239, 641] on button "Add Server User" at bounding box center [1205, 646] width 113 height 29
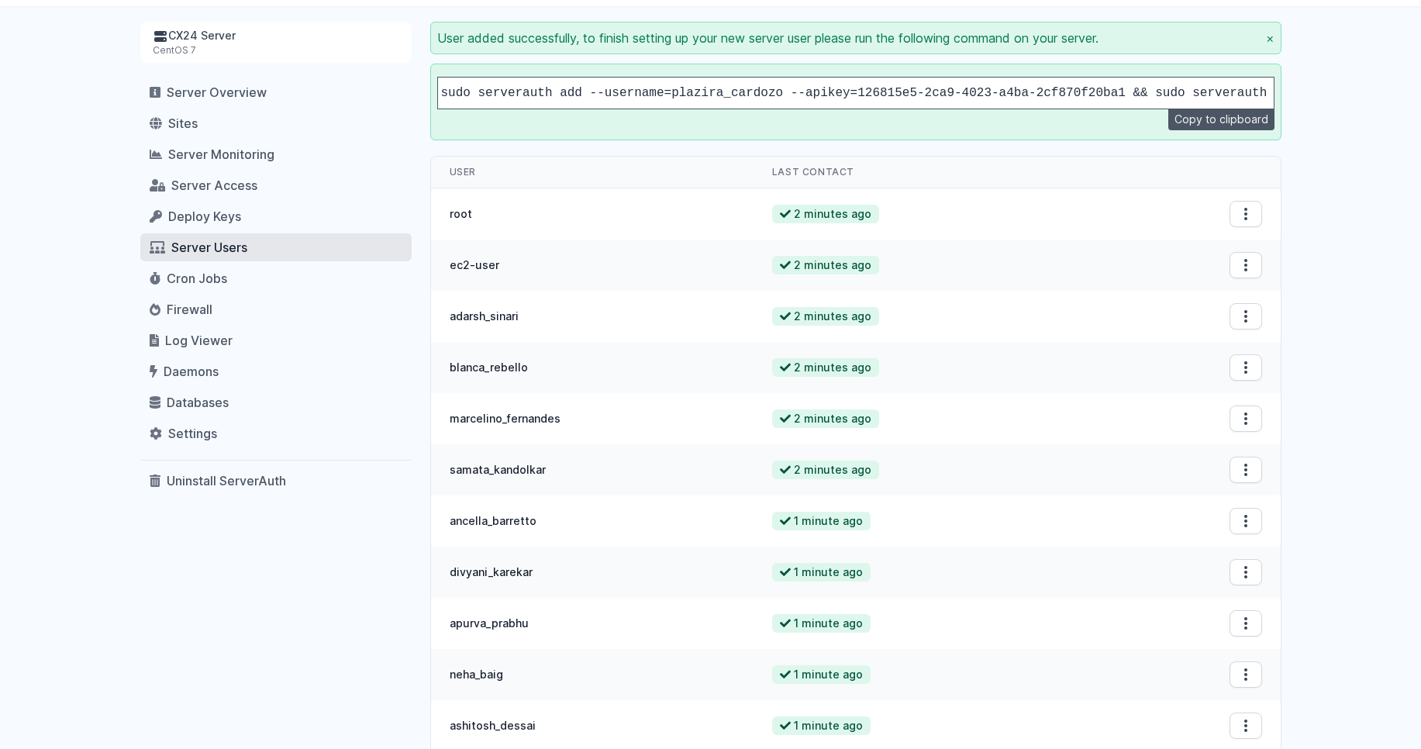
scroll to position [0, 0]
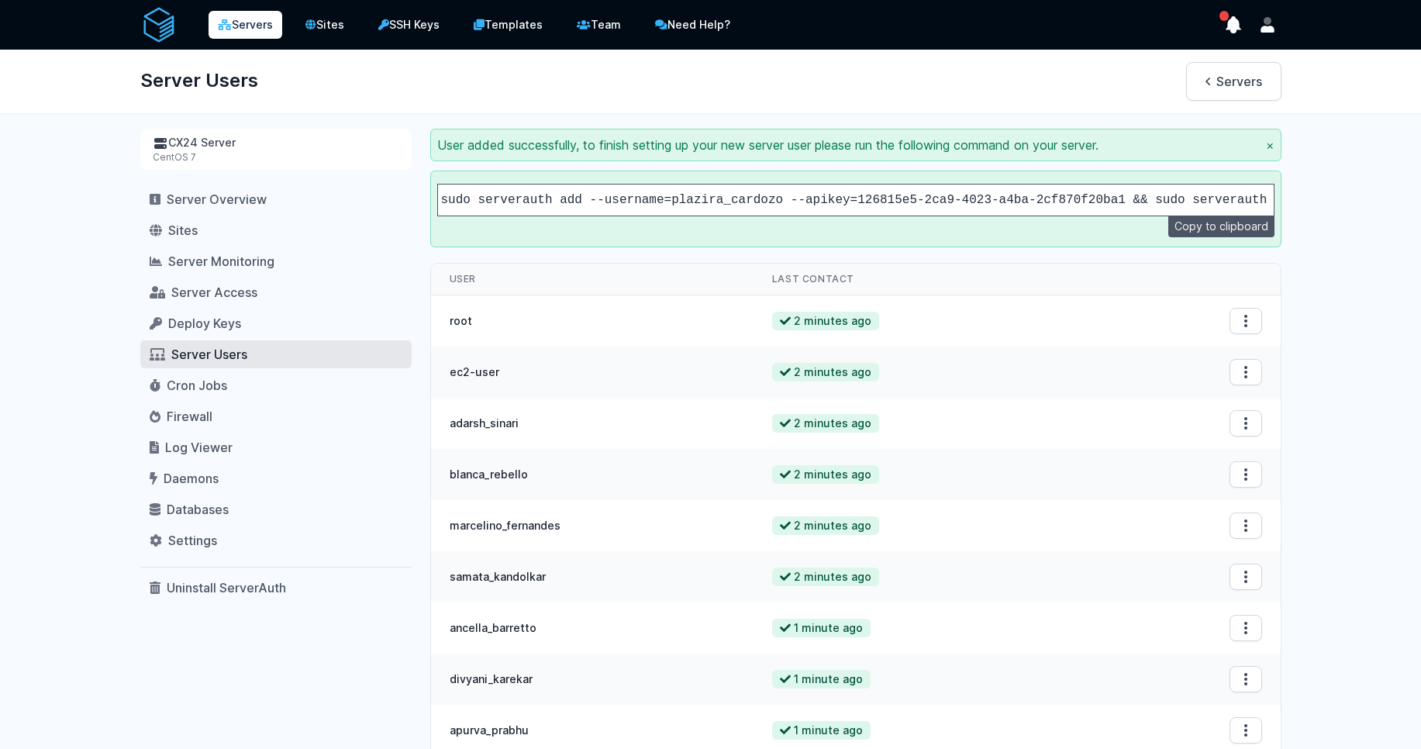
click at [802, 195] on code "sudo serverauth add --username=plazira_cardozo --apikey=126815e5-2ca9-4023-a4ba…" at bounding box center [873, 200] width 864 height 14
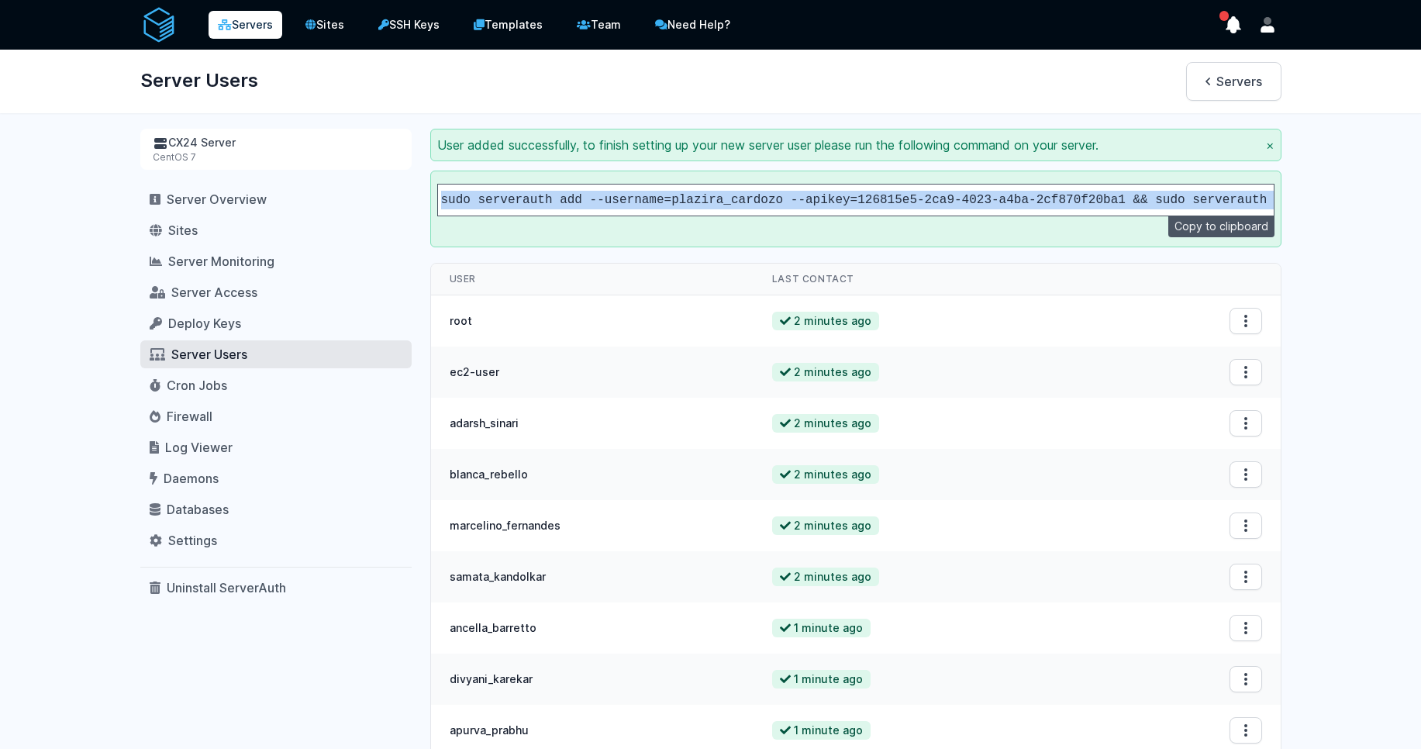
click at [802, 195] on code "sudo serverauth add --username=plazira_cardozo --apikey=126815e5-2ca9-4023-a4ba…" at bounding box center [873, 200] width 864 height 14
copy div "sudo serverauth add --username=plazira_cardozo --apikey=126815e5-2ca9-4023-a4ba…"
click at [228, 294] on span "Server Access" at bounding box center [214, 292] width 86 height 16
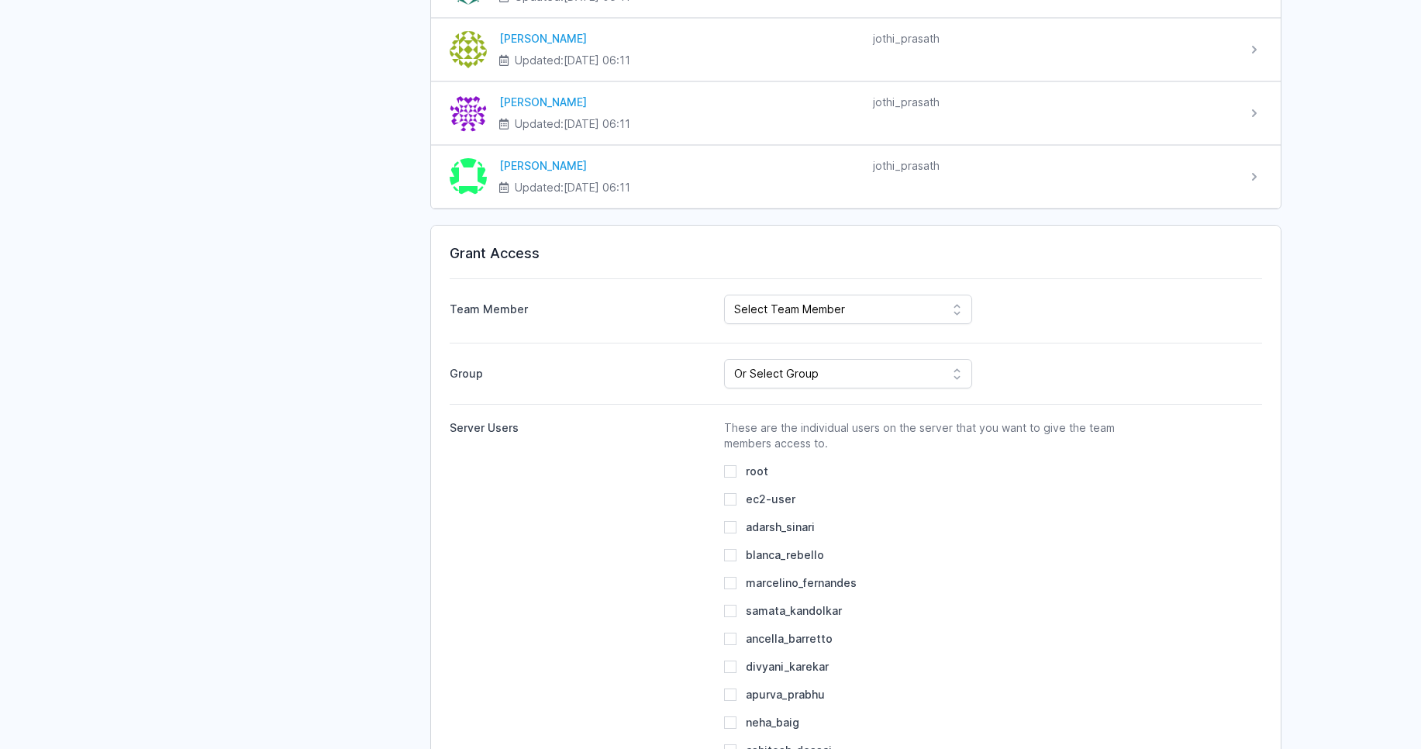
scroll to position [2417, 0]
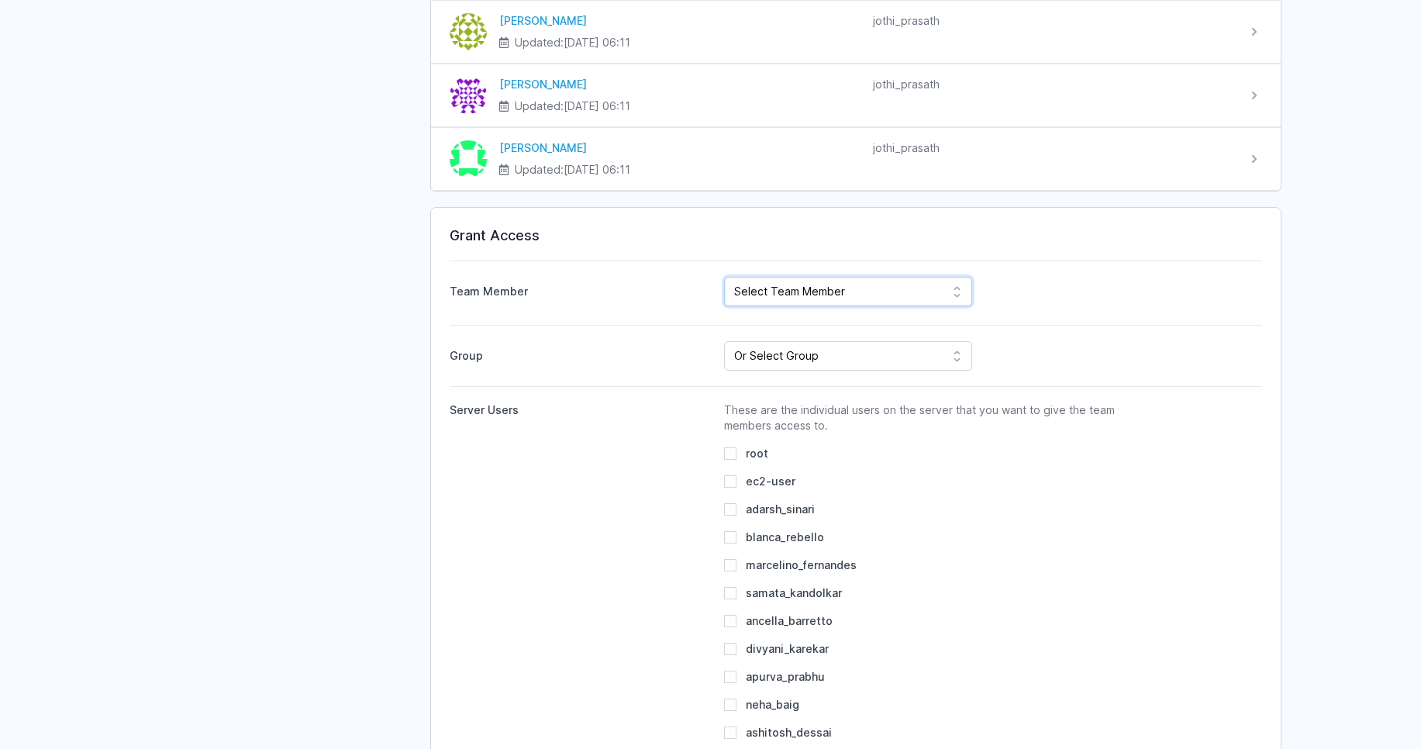
select select "1251"
click at [724, 277] on select "Select Team Member CodeMax IT Solutions Pvt Ltd Roney Dsilva Rahul Raikar Ajay …" at bounding box center [848, 291] width 248 height 29
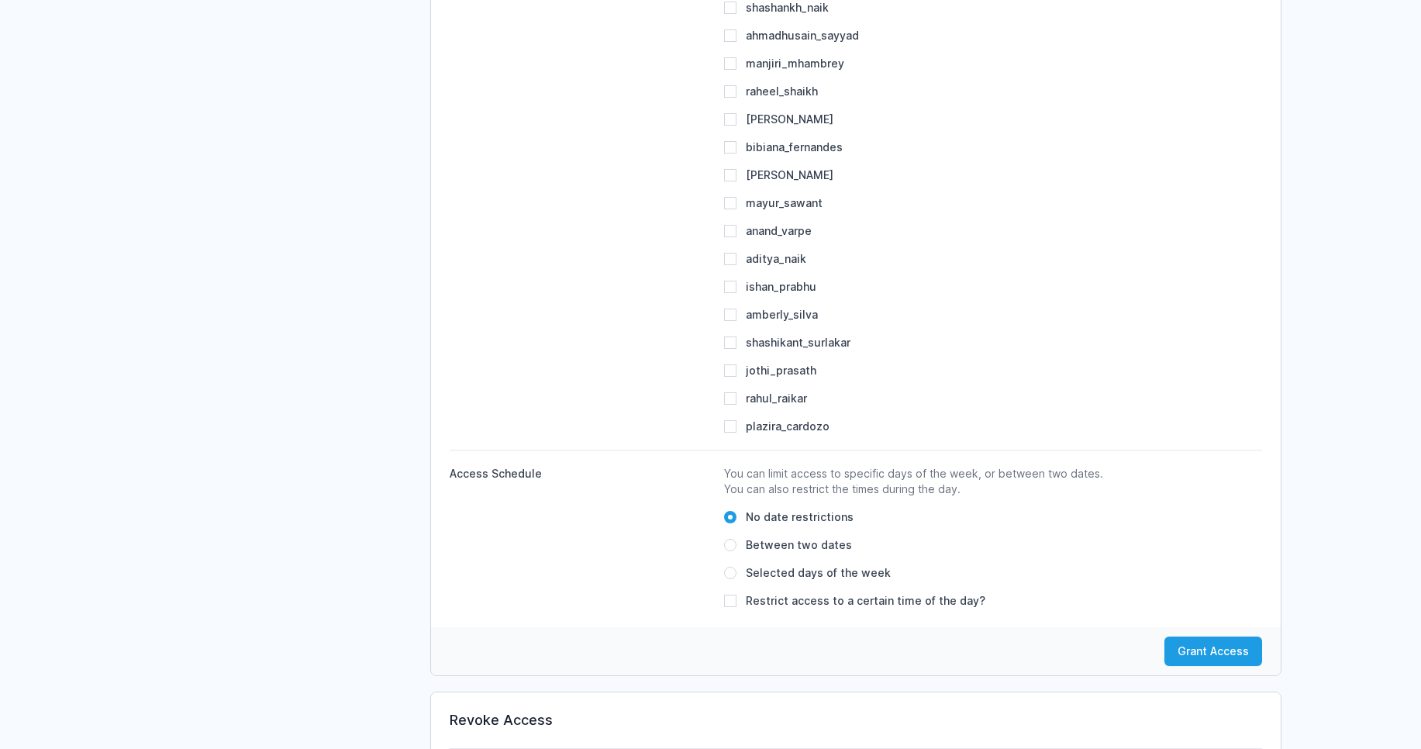
scroll to position [3533, 0]
click at [732, 428] on input "plazira_cardozo" at bounding box center [730, 425] width 12 height 12
checkbox input "true"
click at [1204, 651] on button "Grant Access" at bounding box center [1213, 650] width 98 height 29
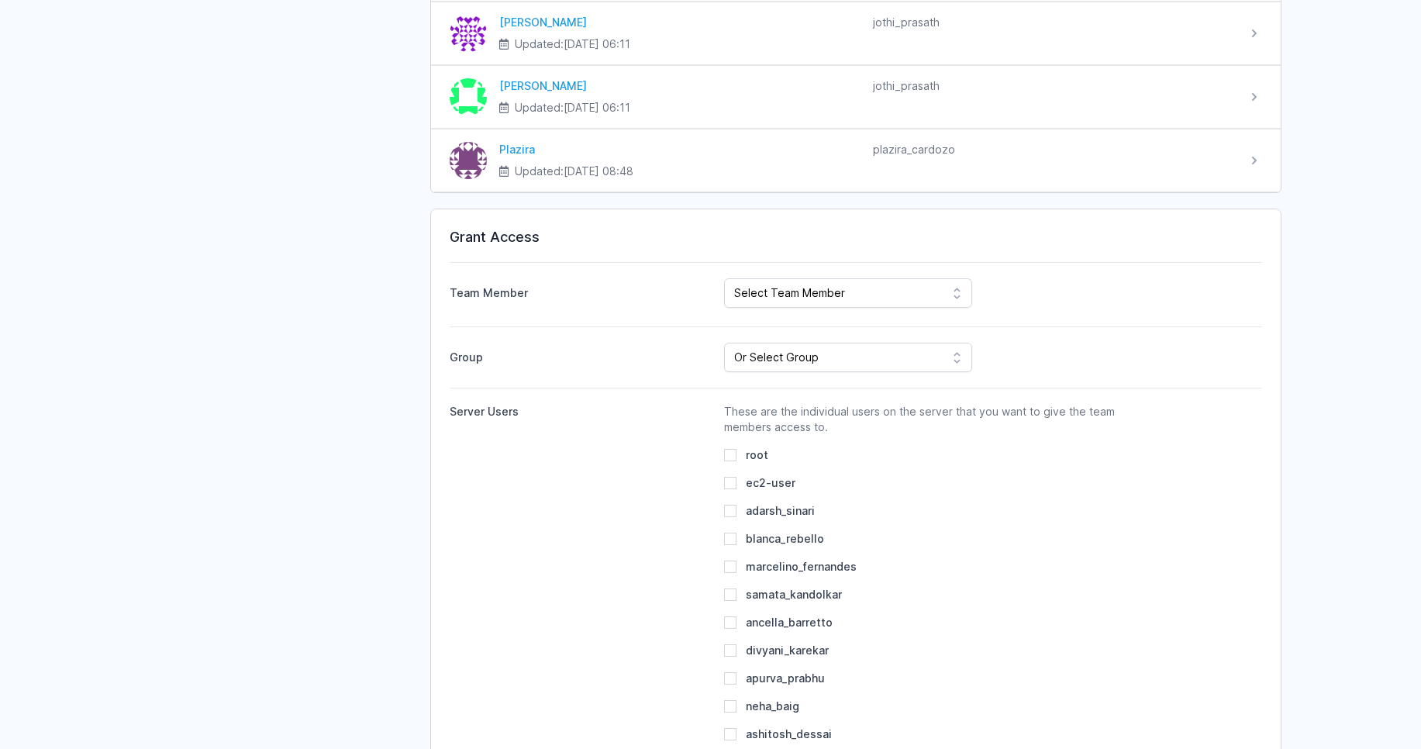
scroll to position [2418, 0]
